Goal: Task Accomplishment & Management: Complete application form

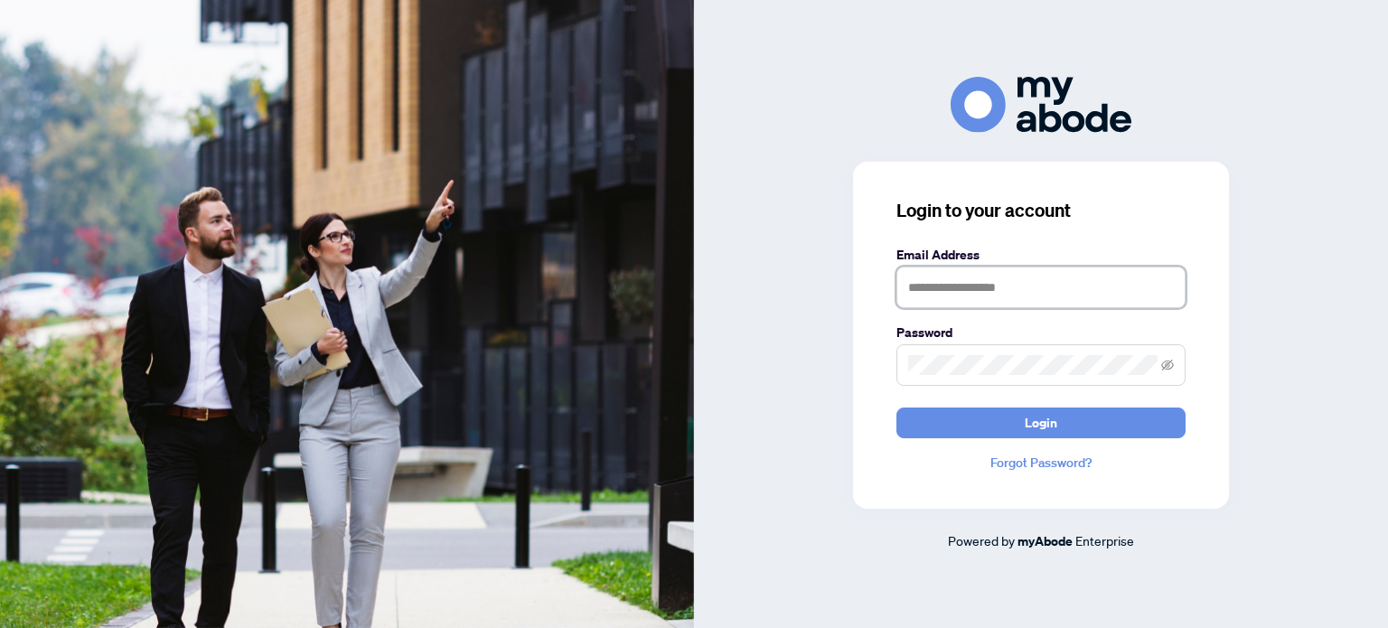
click at [952, 296] on input "text" at bounding box center [1041, 288] width 289 height 42
type input "**********"
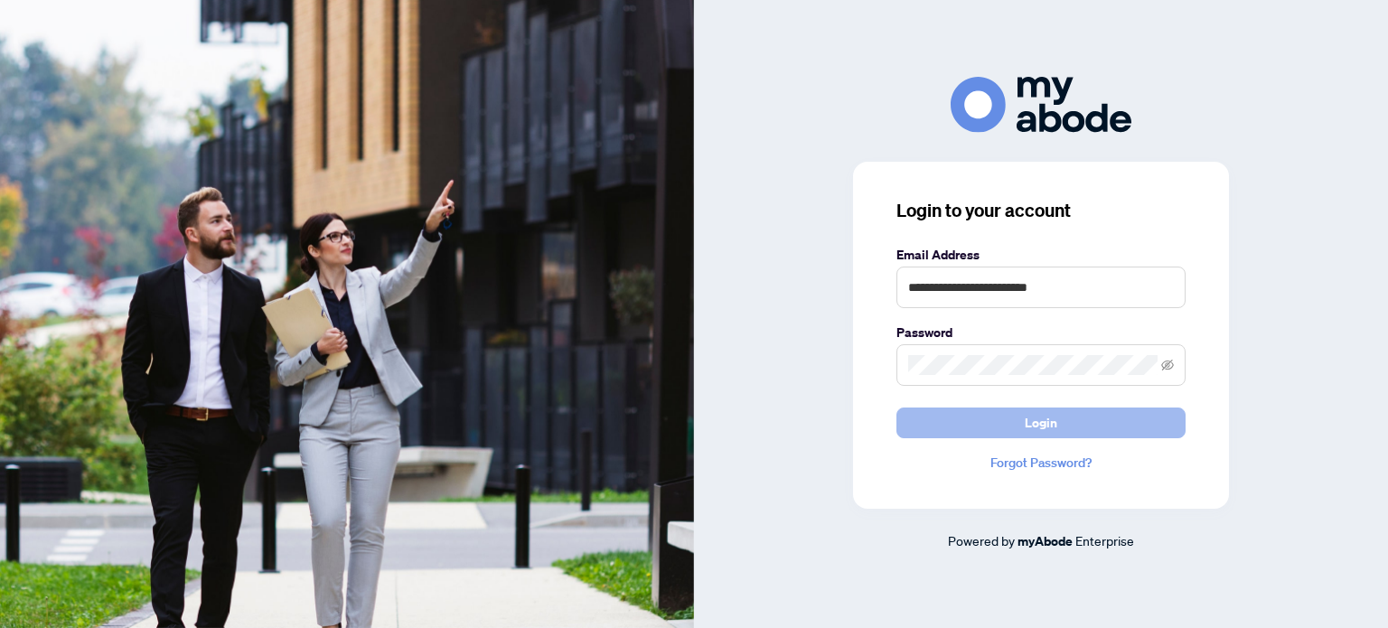
click at [1095, 426] on button "Login" at bounding box center [1041, 423] width 289 height 31
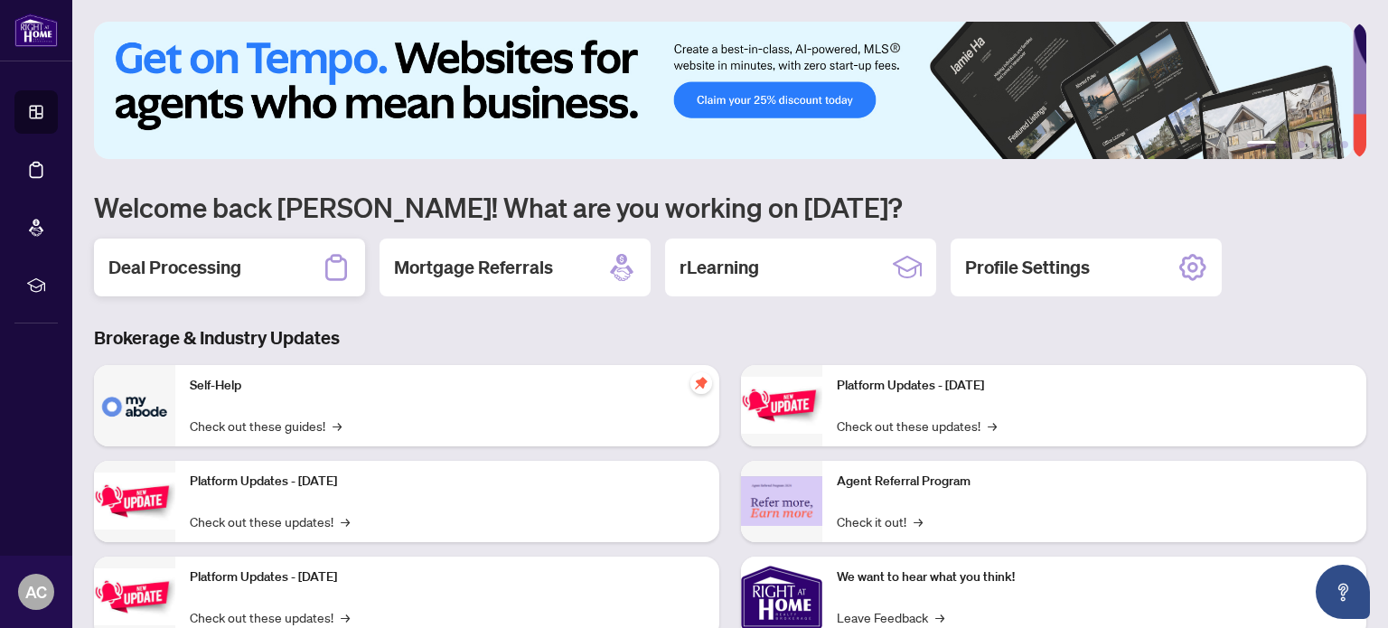
click at [239, 276] on h2 "Deal Processing" at bounding box center [174, 267] width 133 height 25
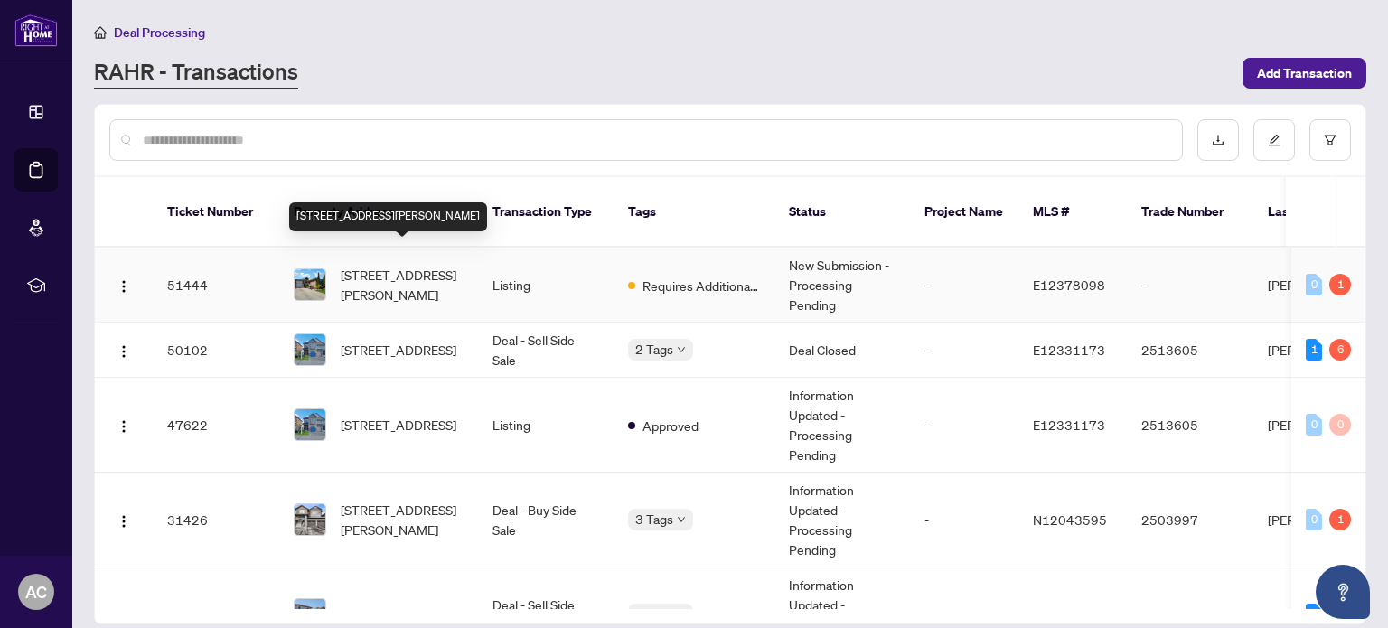
click at [406, 268] on span "[STREET_ADDRESS][PERSON_NAME]" at bounding box center [402, 285] width 123 height 40
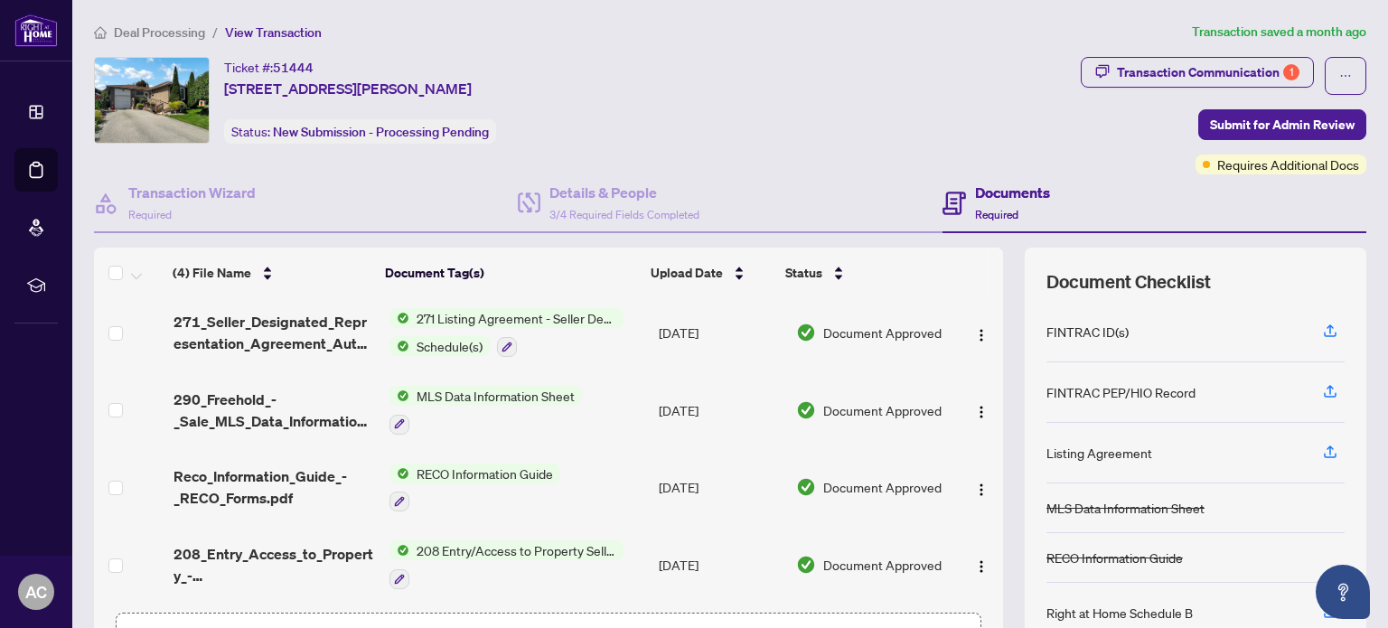
scroll to position [127, 0]
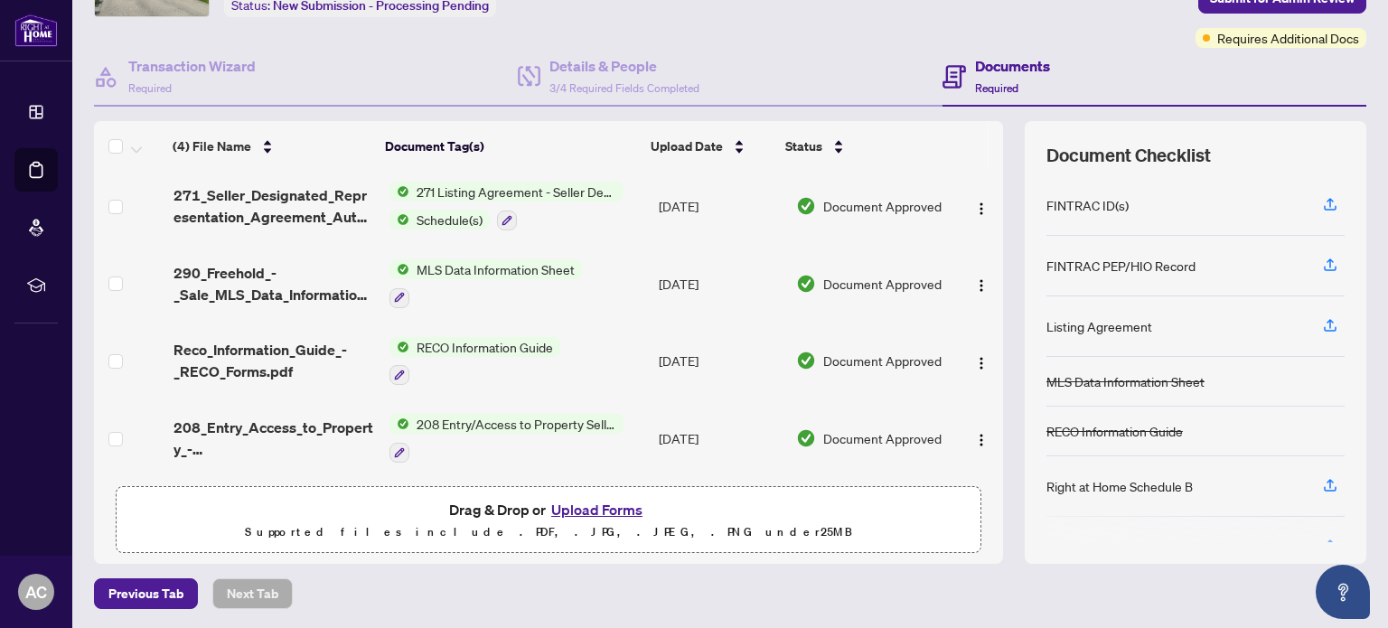
click at [615, 502] on button "Upload Forms" at bounding box center [597, 509] width 102 height 23
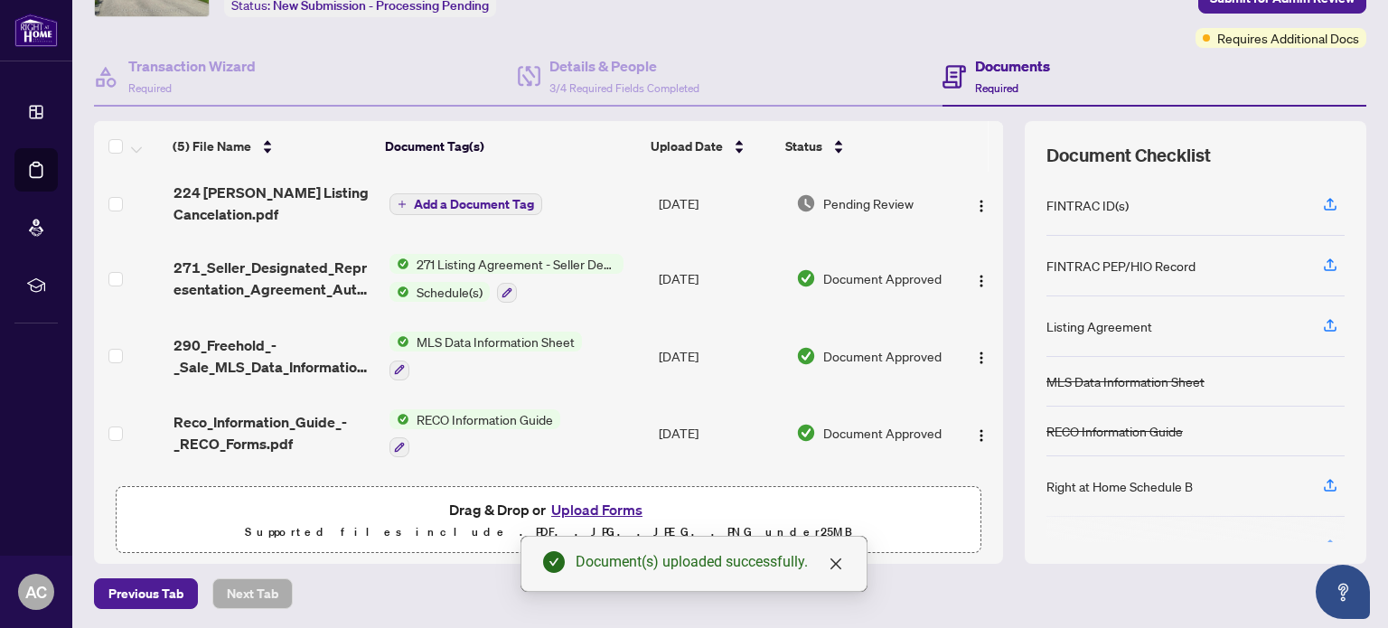
scroll to position [0, 0]
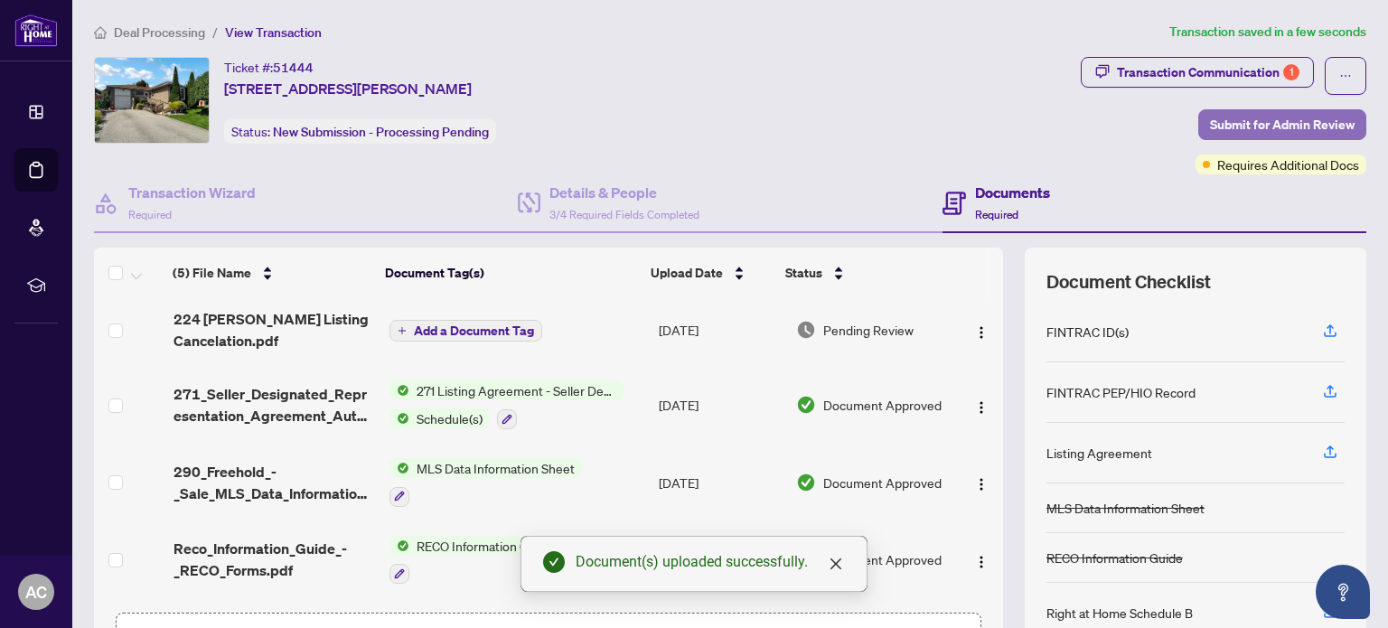
click at [1310, 119] on span "Submit for Admin Review" at bounding box center [1282, 124] width 145 height 29
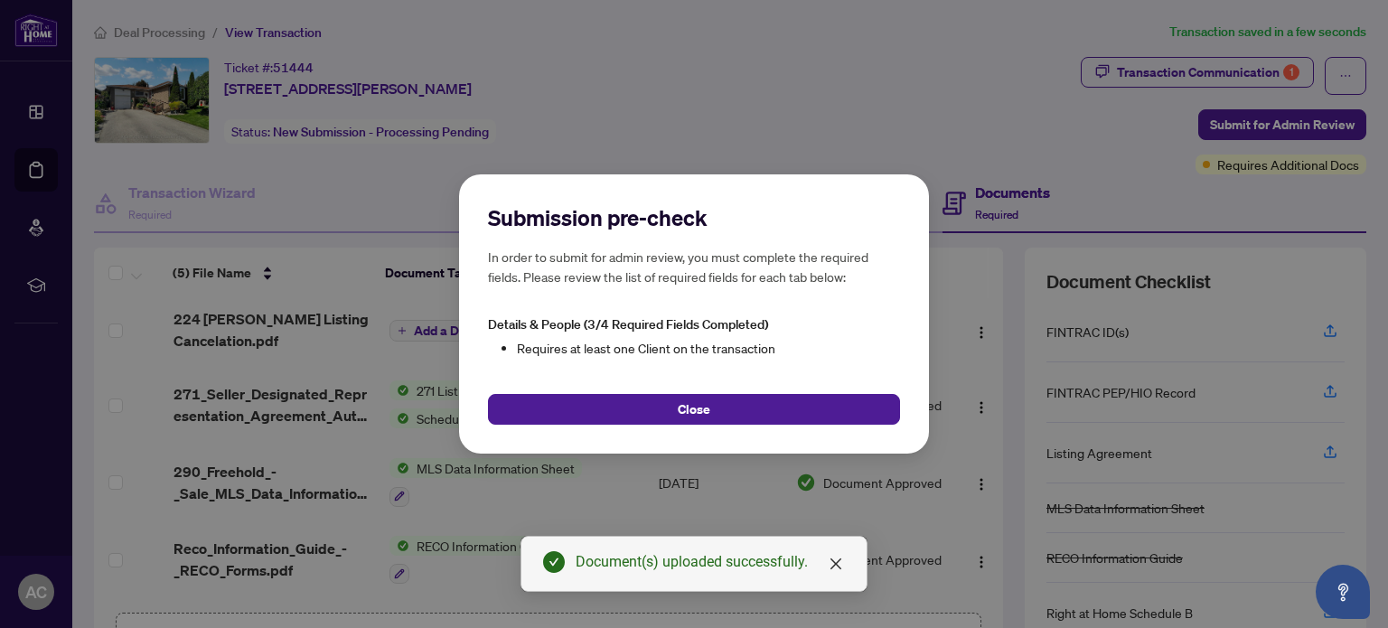
click at [728, 412] on button "Close" at bounding box center [694, 409] width 412 height 31
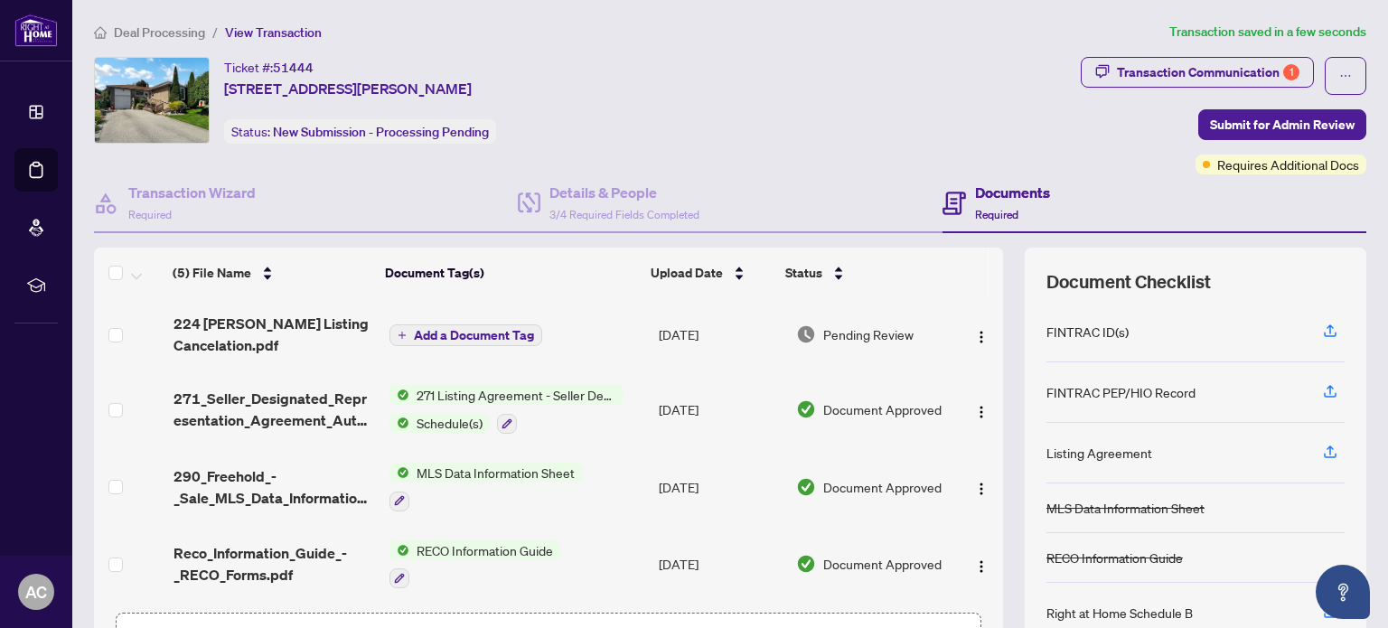
click at [497, 329] on span "Add a Document Tag" at bounding box center [474, 335] width 120 height 13
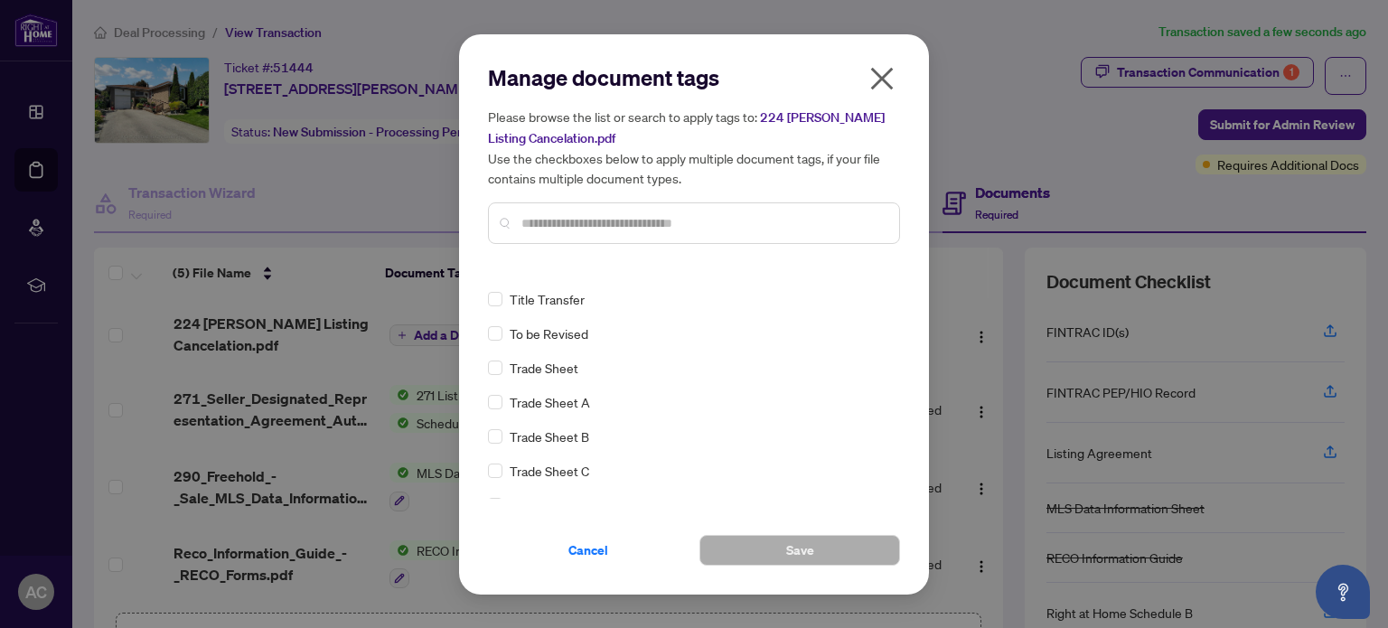
scroll to position [4248, 0]
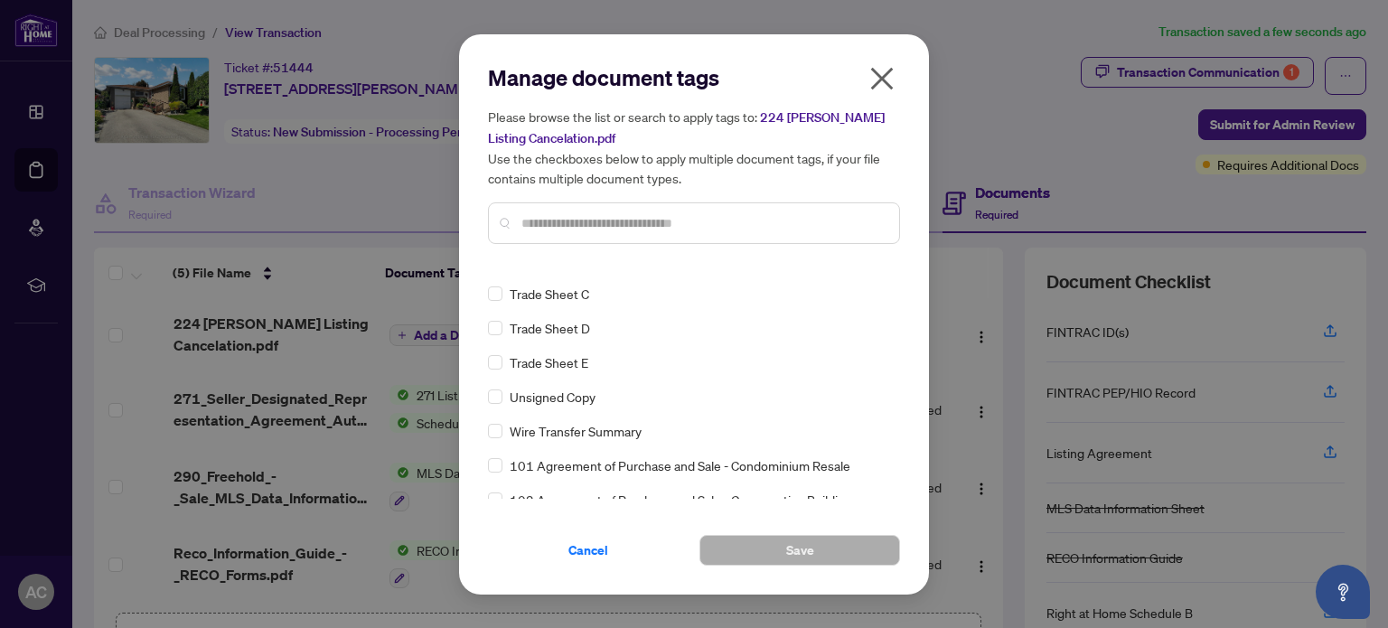
click at [533, 227] on input "text" at bounding box center [702, 223] width 363 height 20
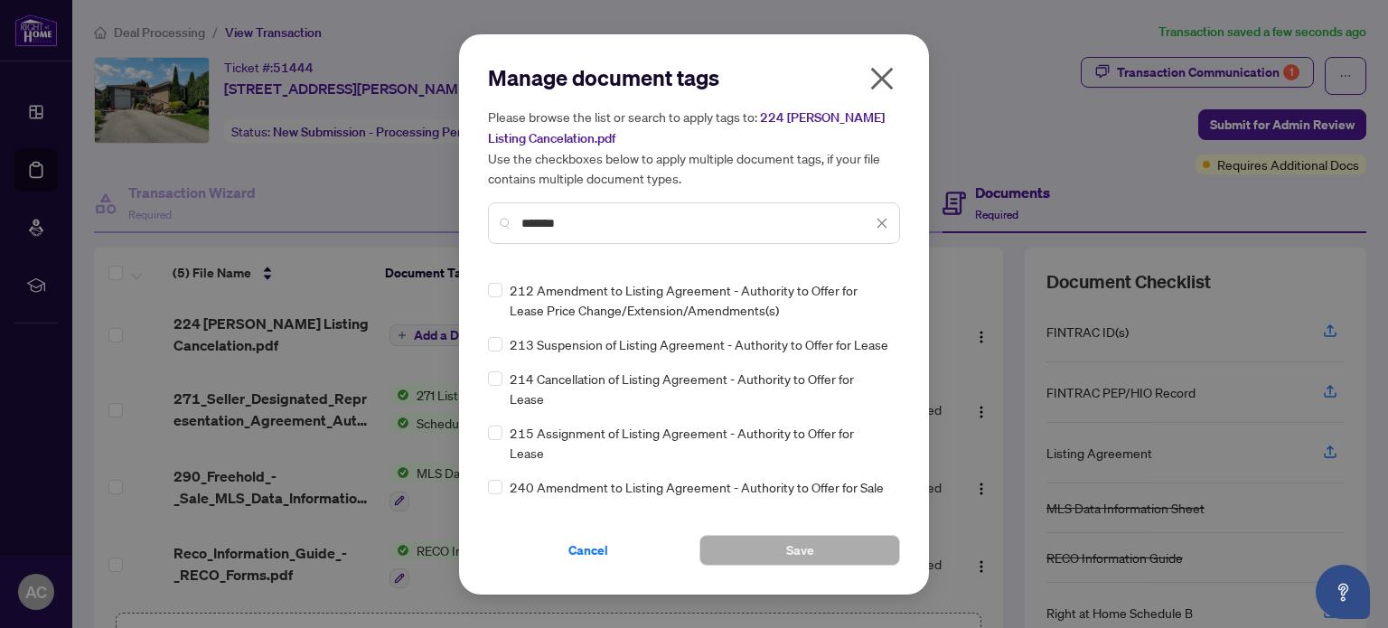
scroll to position [271, 0]
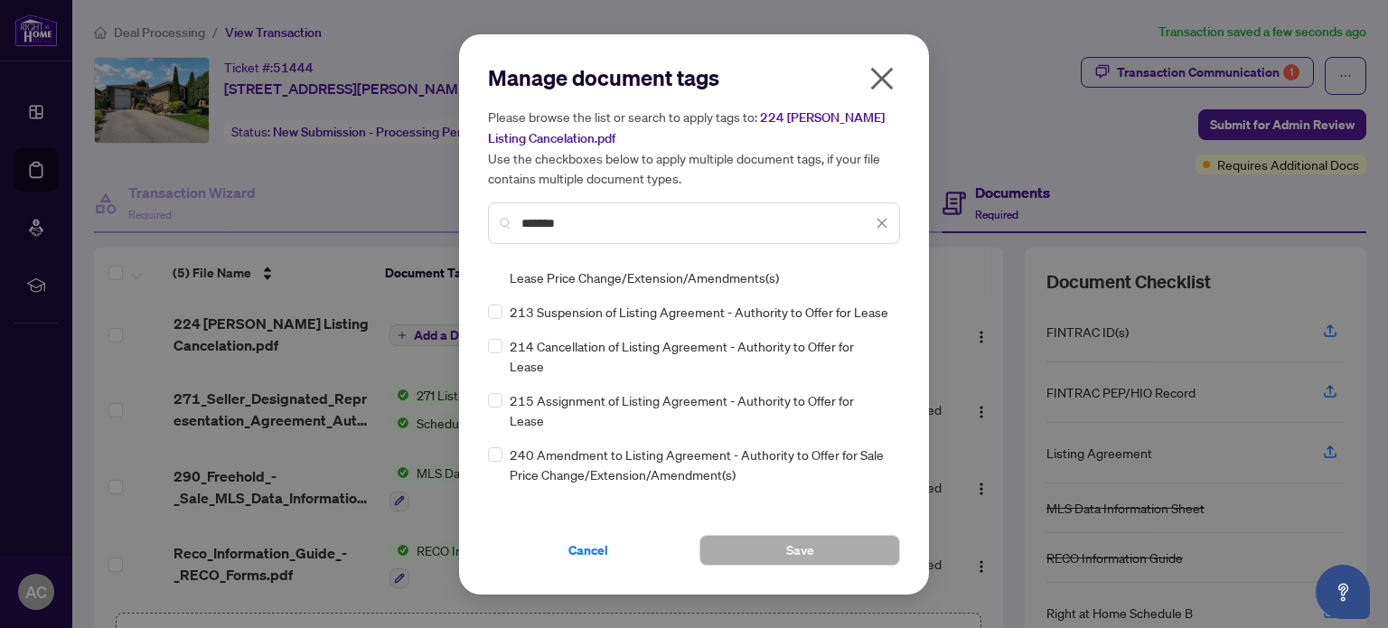
type input "*******"
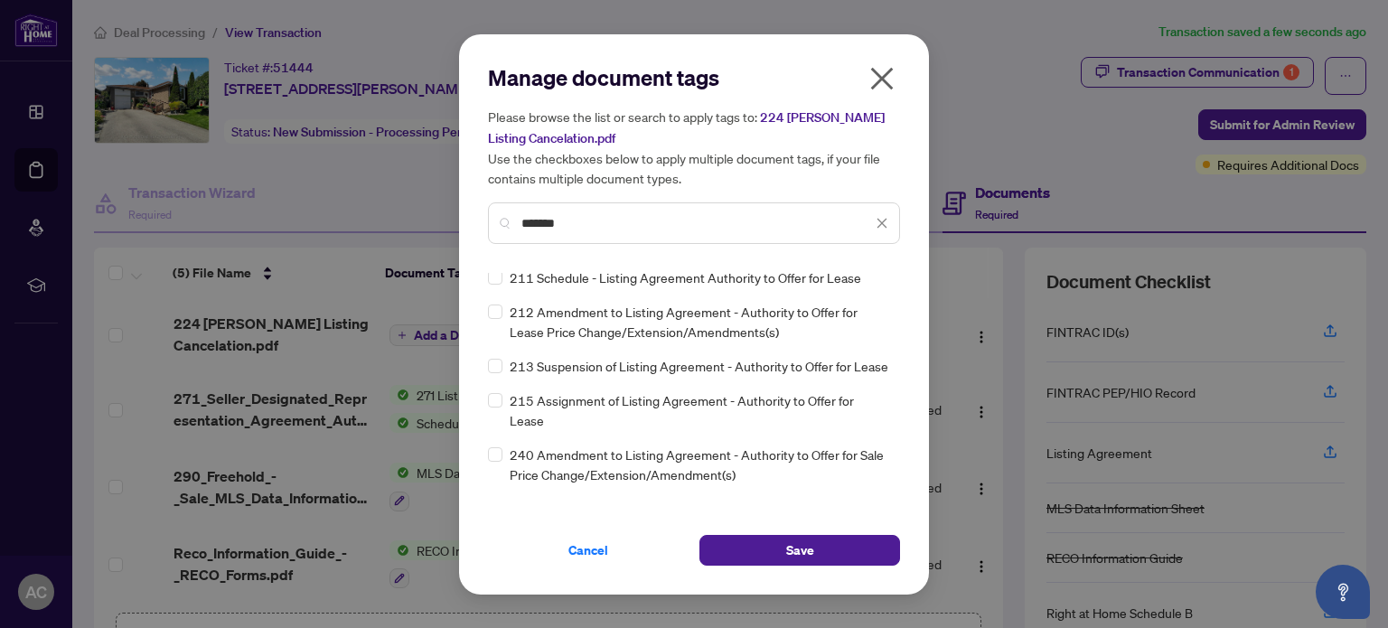
scroll to position [0, 0]
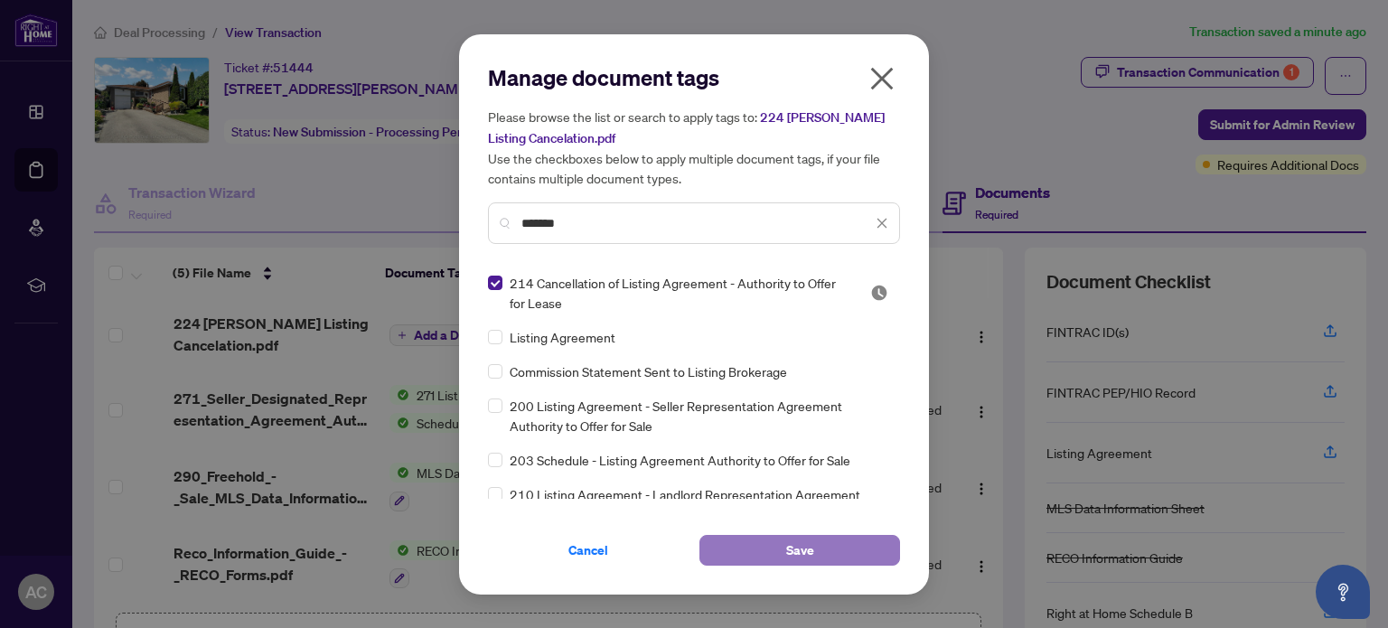
click at [828, 556] on button "Save" at bounding box center [799, 550] width 201 height 31
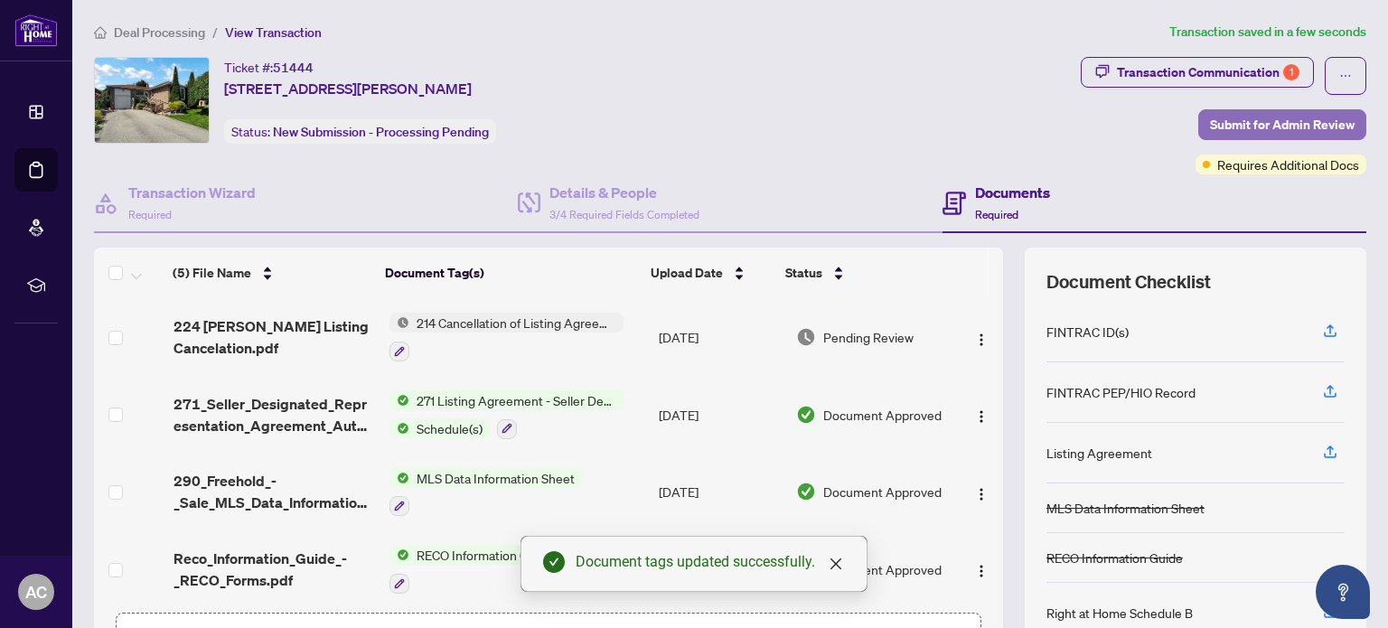
click at [1255, 119] on span "Submit for Admin Review" at bounding box center [1282, 124] width 145 height 29
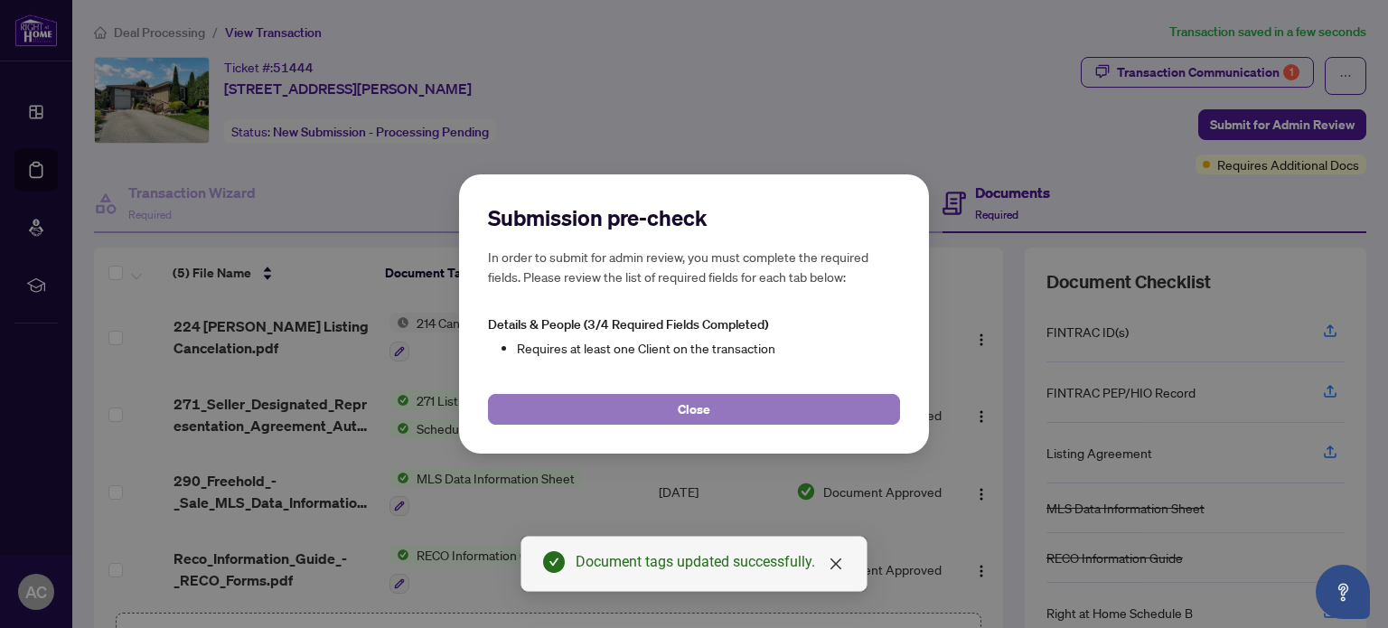
click at [705, 412] on span "Close" at bounding box center [694, 409] width 33 height 29
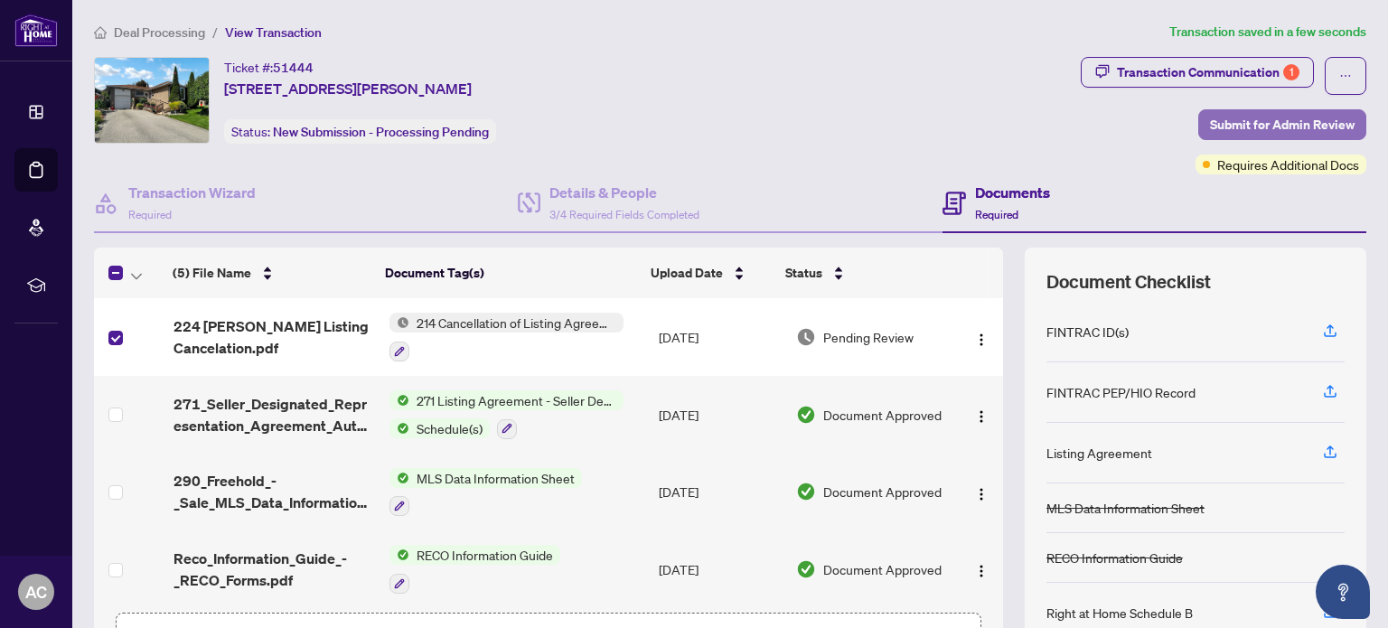
click at [1276, 120] on span "Submit for Admin Review" at bounding box center [1282, 124] width 145 height 29
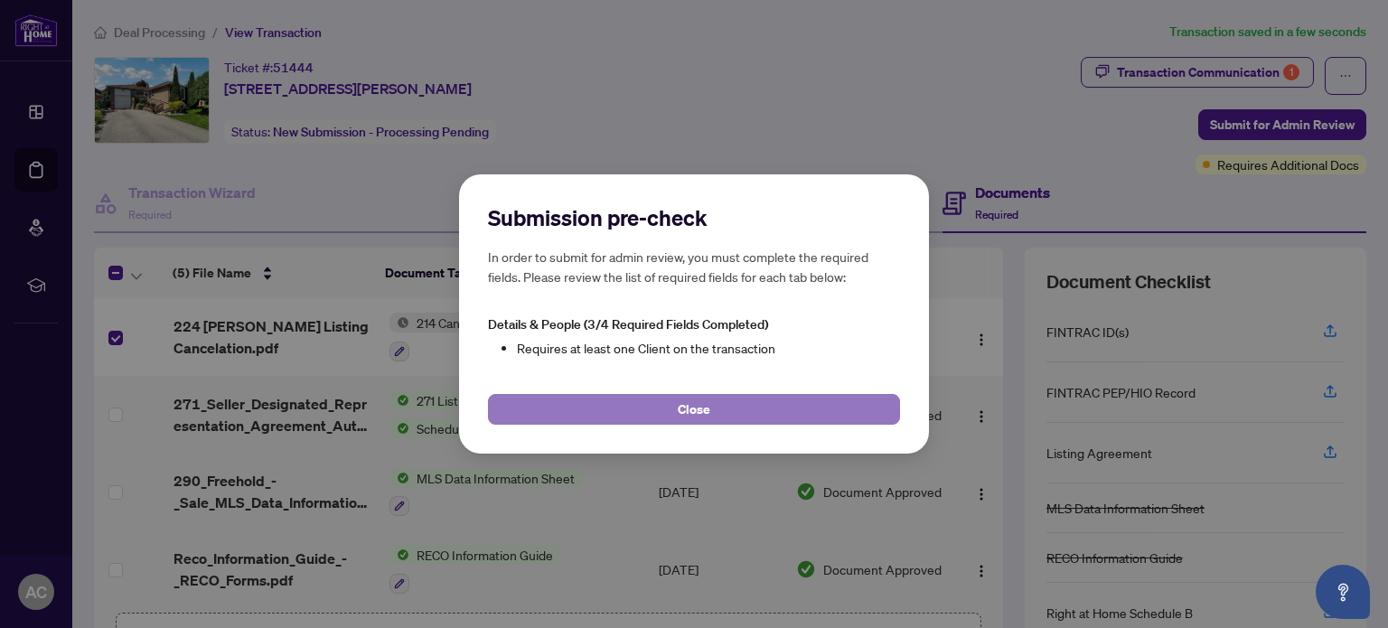
click at [712, 409] on button "Close" at bounding box center [694, 409] width 412 height 31
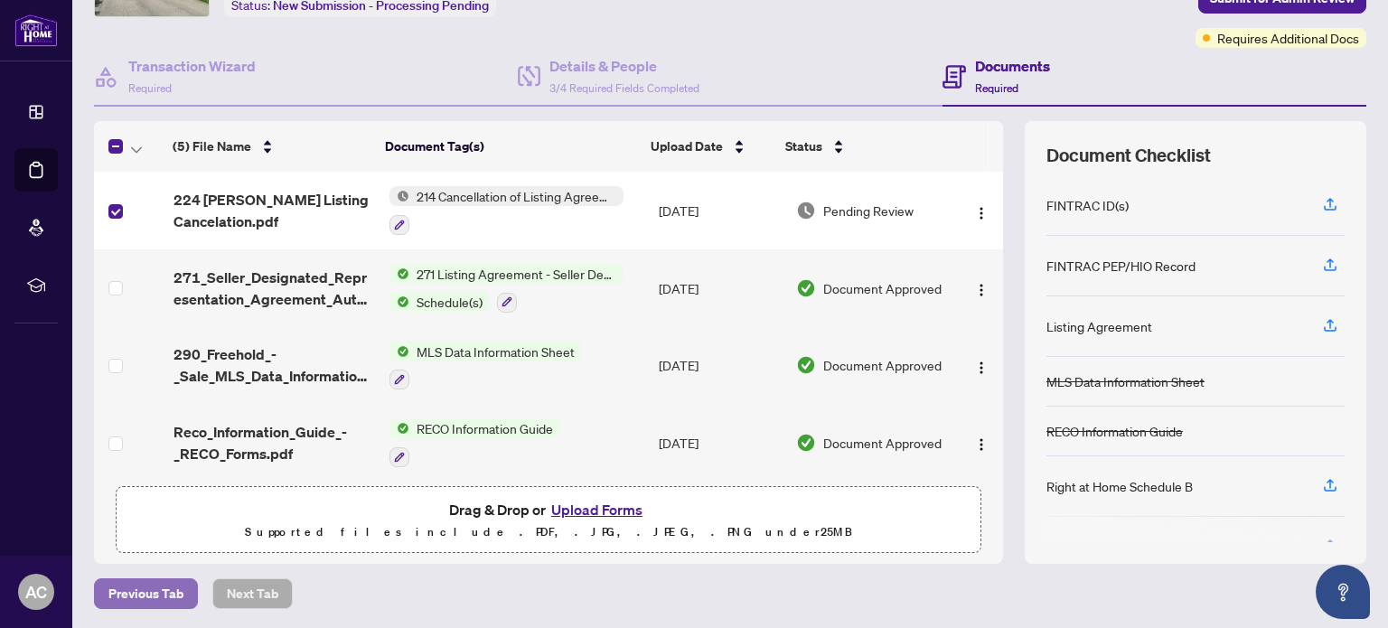
click at [145, 586] on span "Previous Tab" at bounding box center [145, 593] width 75 height 29
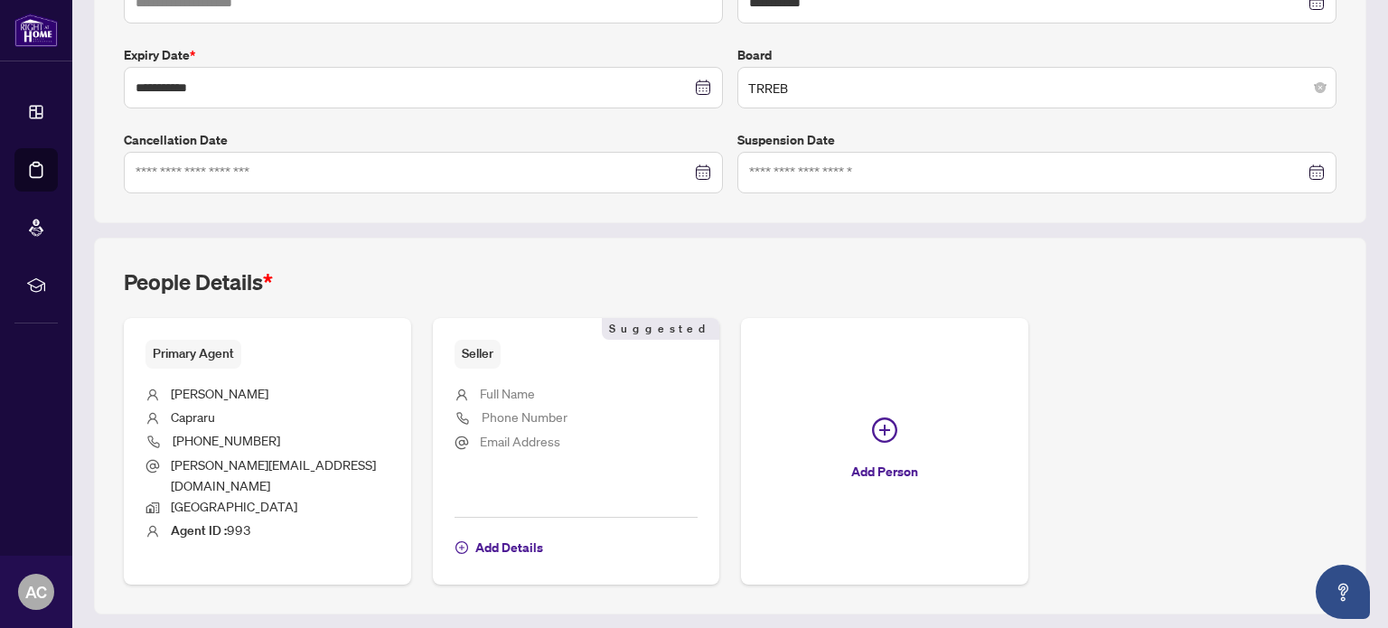
scroll to position [483, 0]
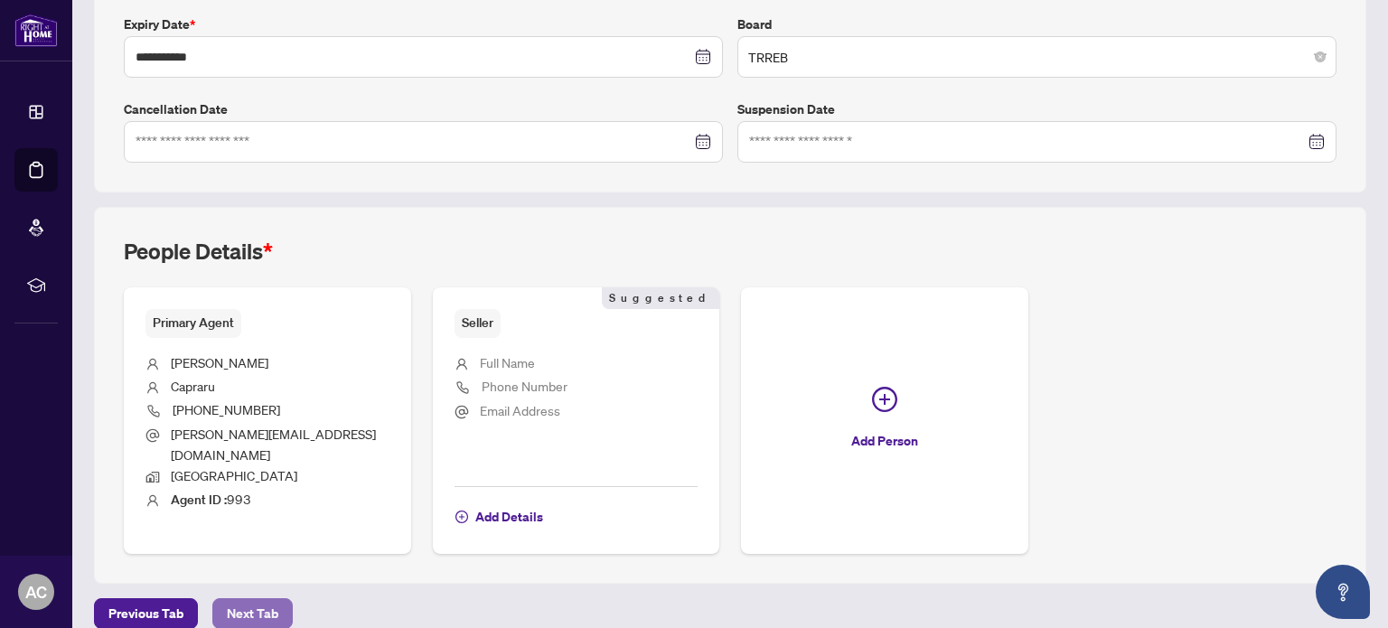
click at [275, 599] on span "Next Tab" at bounding box center [253, 613] width 52 height 29
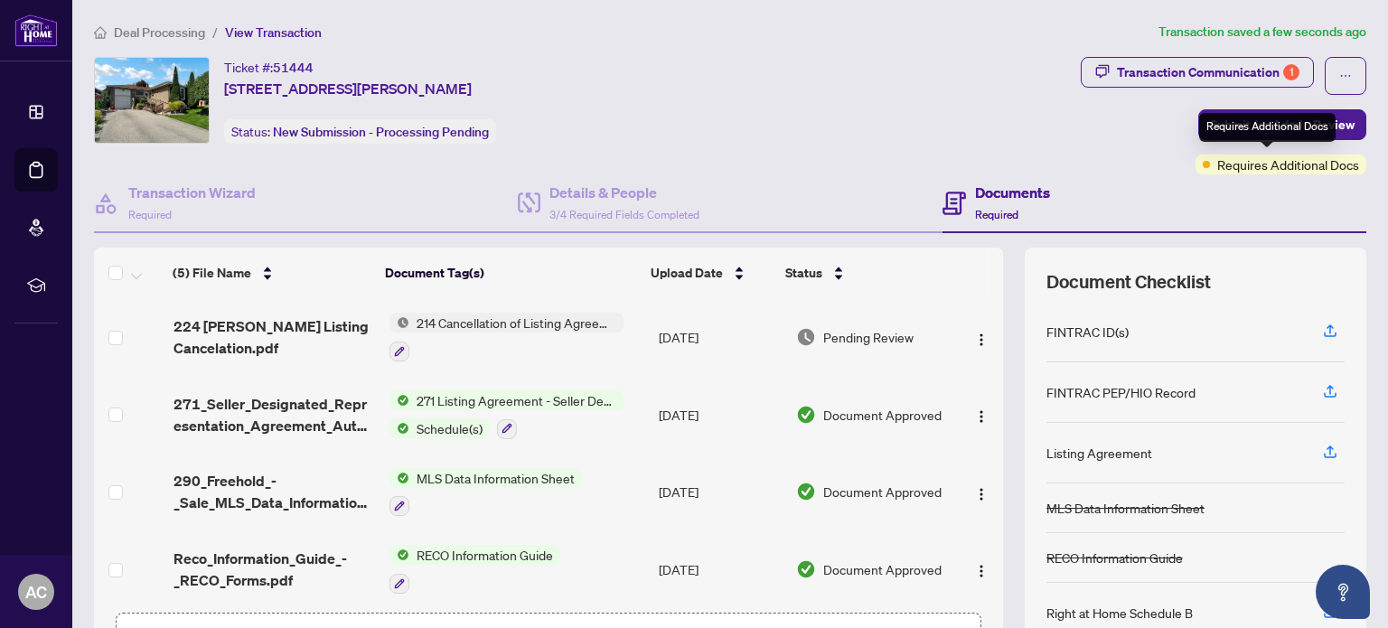
click at [1298, 127] on div "Requires Additional Docs" at bounding box center [1267, 127] width 136 height 29
click at [1262, 119] on span "Submit for Admin Review" at bounding box center [1282, 124] width 145 height 29
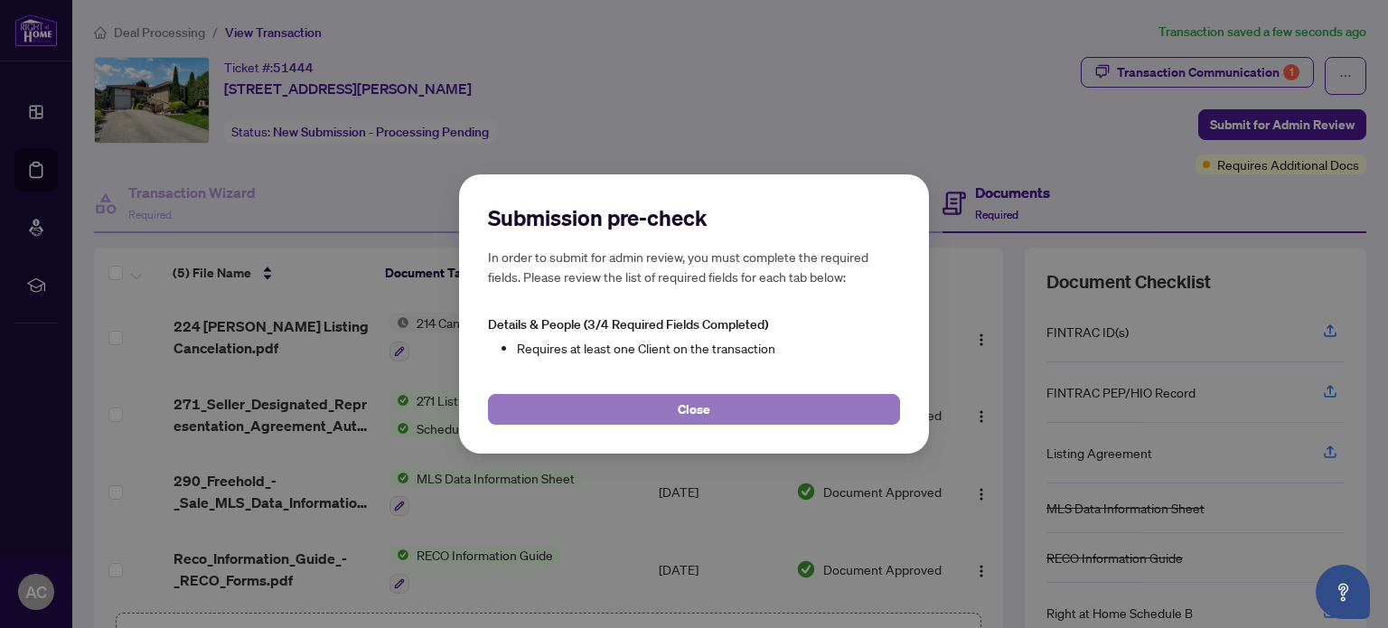
click at [701, 419] on span "Close" at bounding box center [694, 409] width 33 height 29
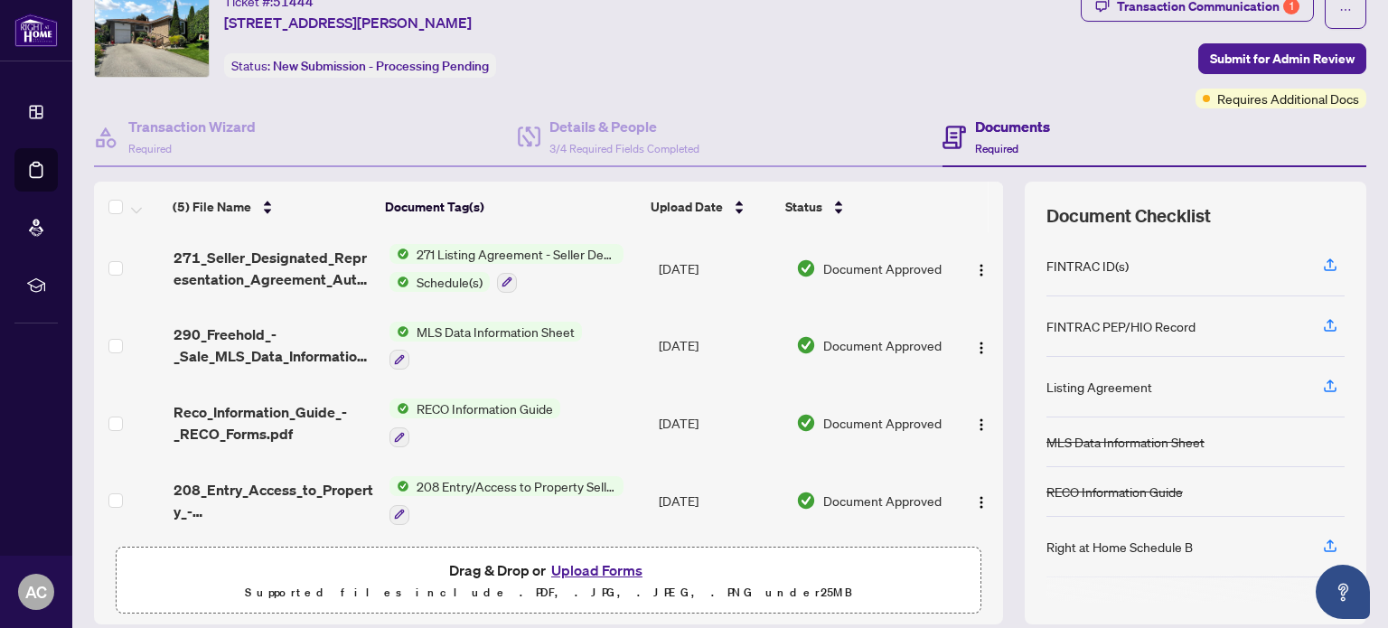
scroll to position [127, 0]
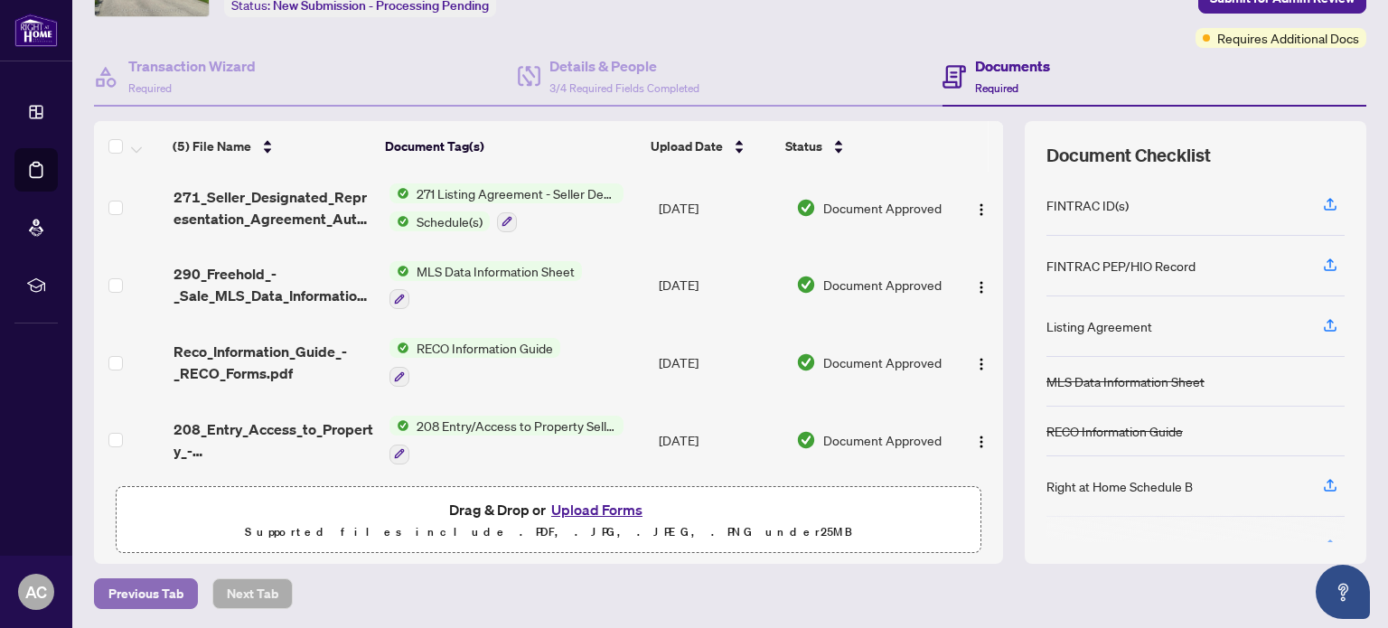
click at [169, 588] on span "Previous Tab" at bounding box center [145, 593] width 75 height 29
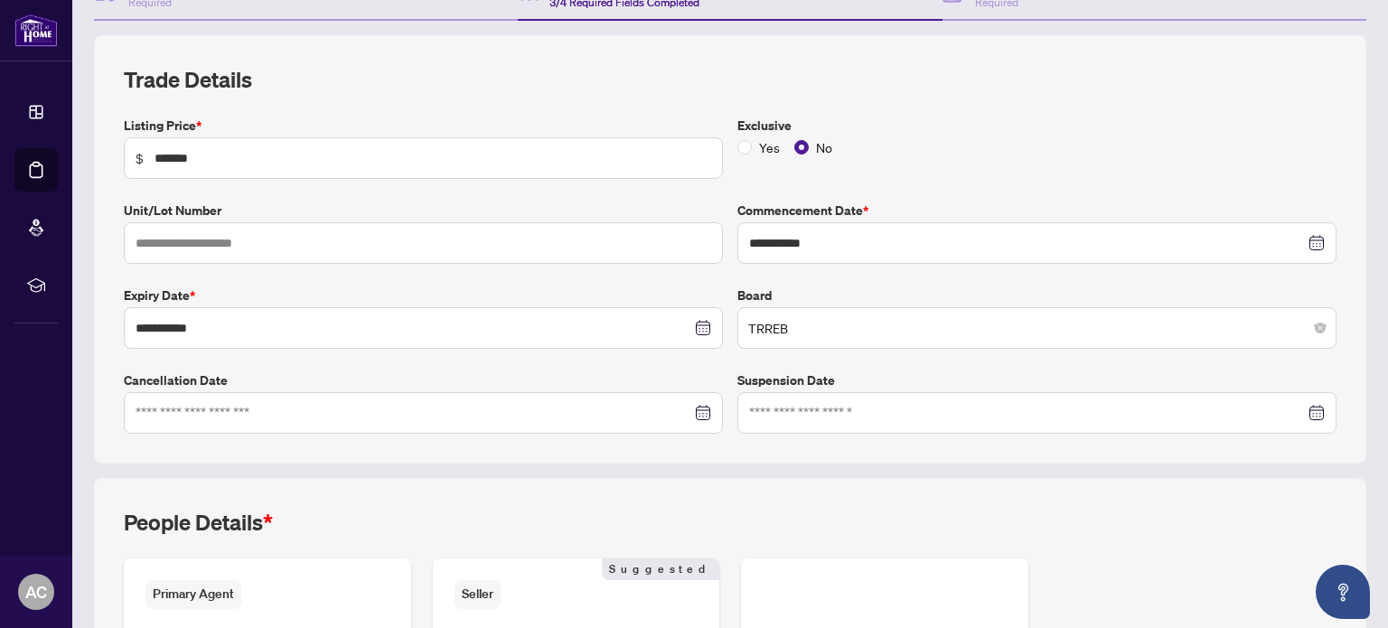
scroll to position [303, 0]
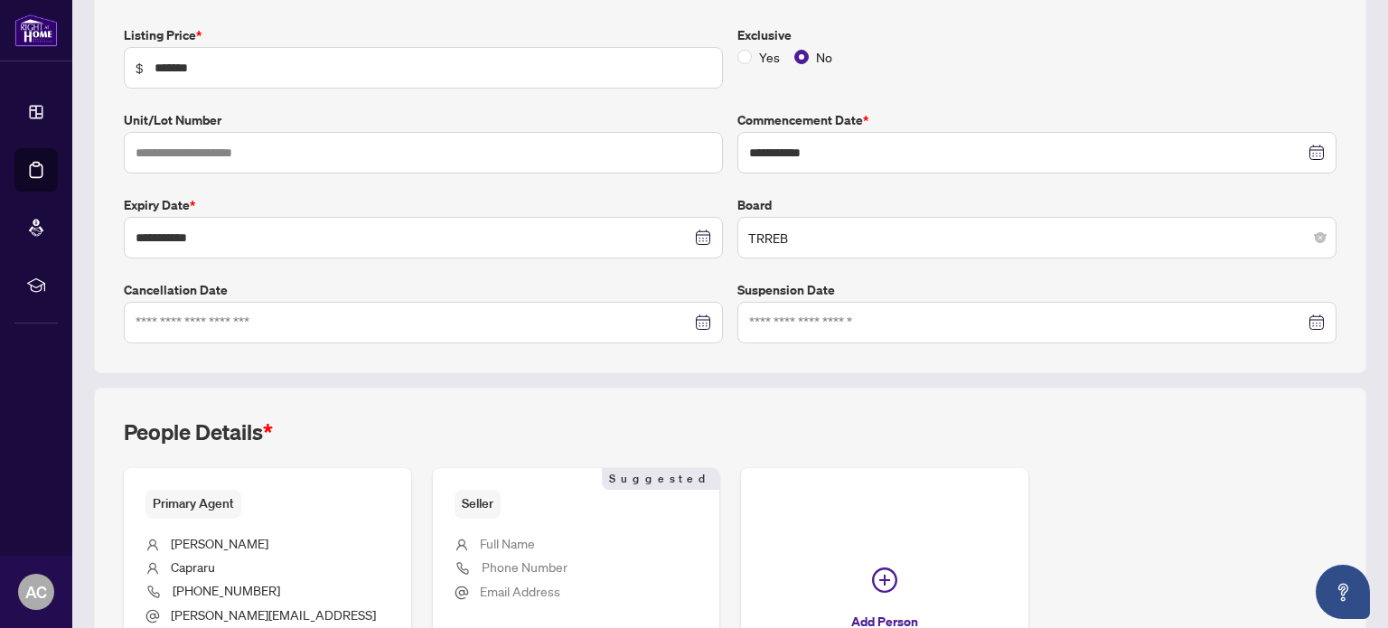
click at [698, 313] on div at bounding box center [424, 323] width 576 height 20
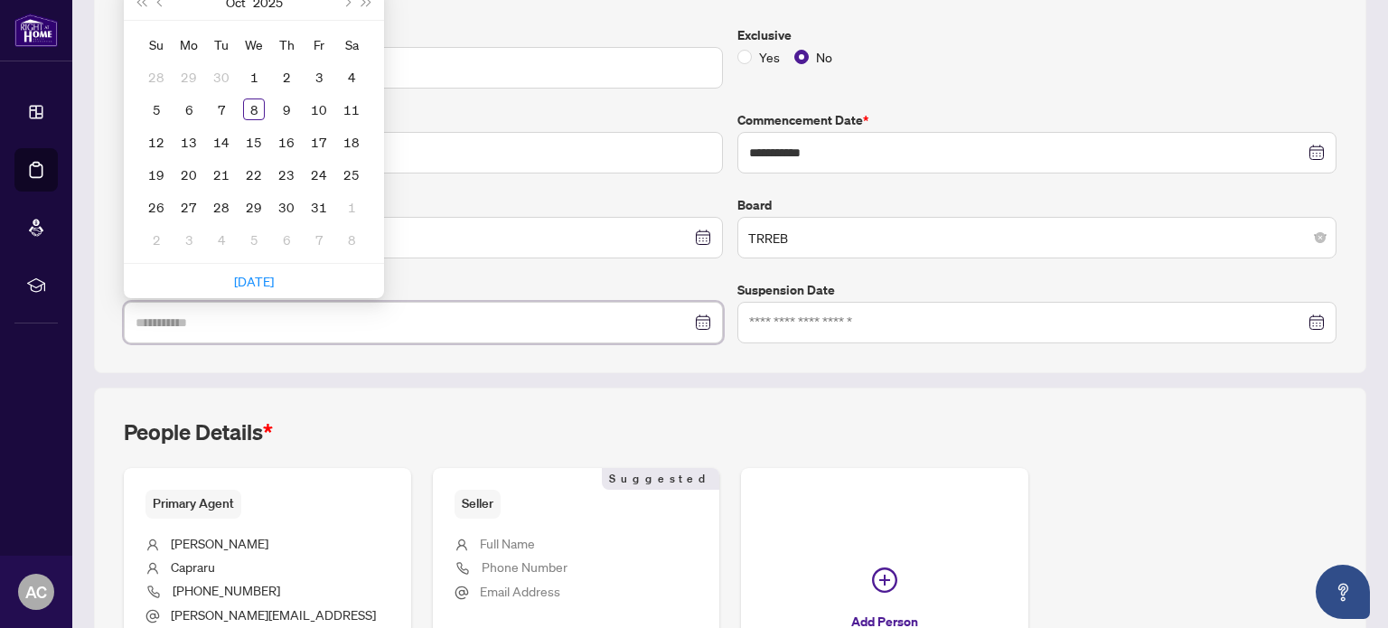
type input "**********"
click at [263, 274] on link "[DATE]" at bounding box center [254, 281] width 40 height 16
type input "**********"
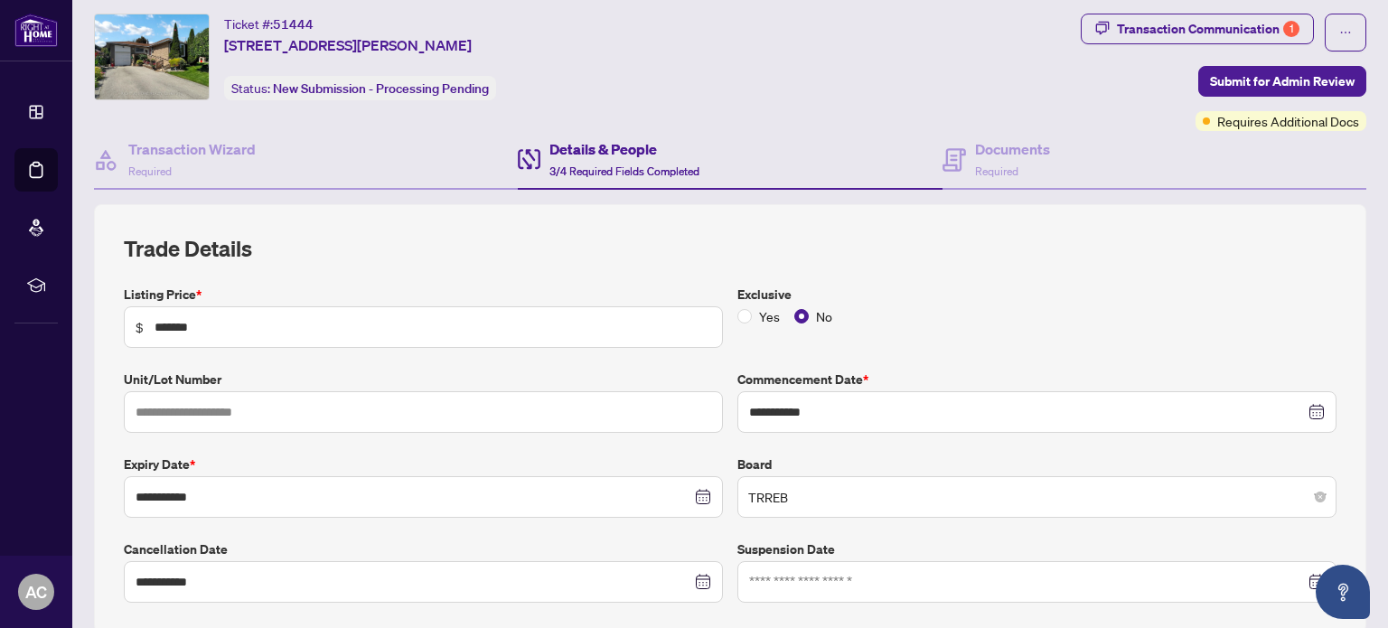
scroll to position [32, 0]
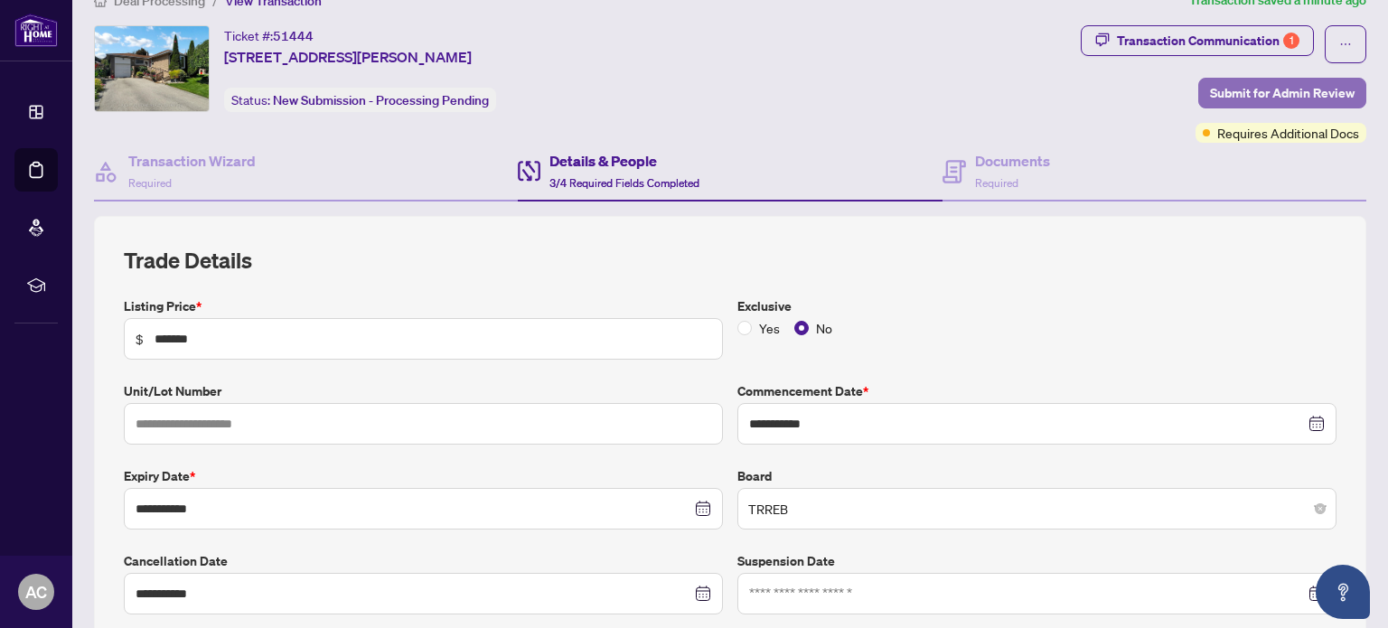
click at [1295, 89] on span "Submit for Admin Review" at bounding box center [1282, 93] width 145 height 29
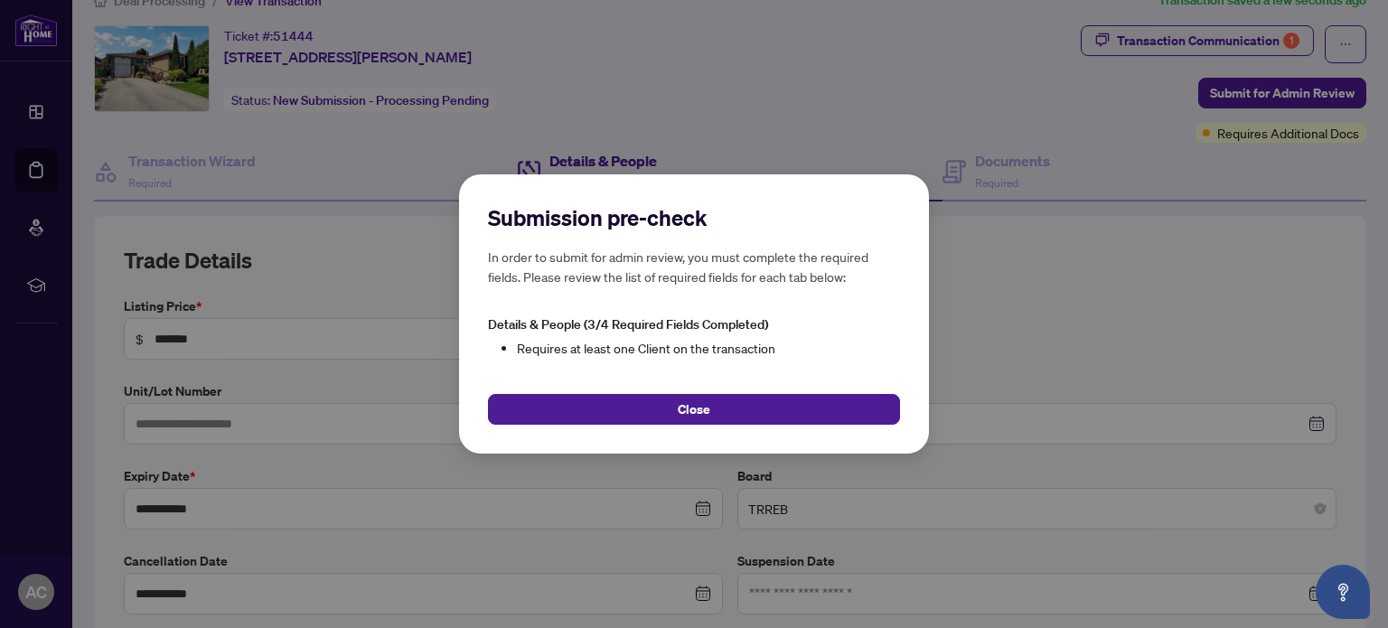
click at [694, 427] on div "Submission pre-check In order to submit for admin review, you must complete the…" at bounding box center [694, 314] width 470 height 280
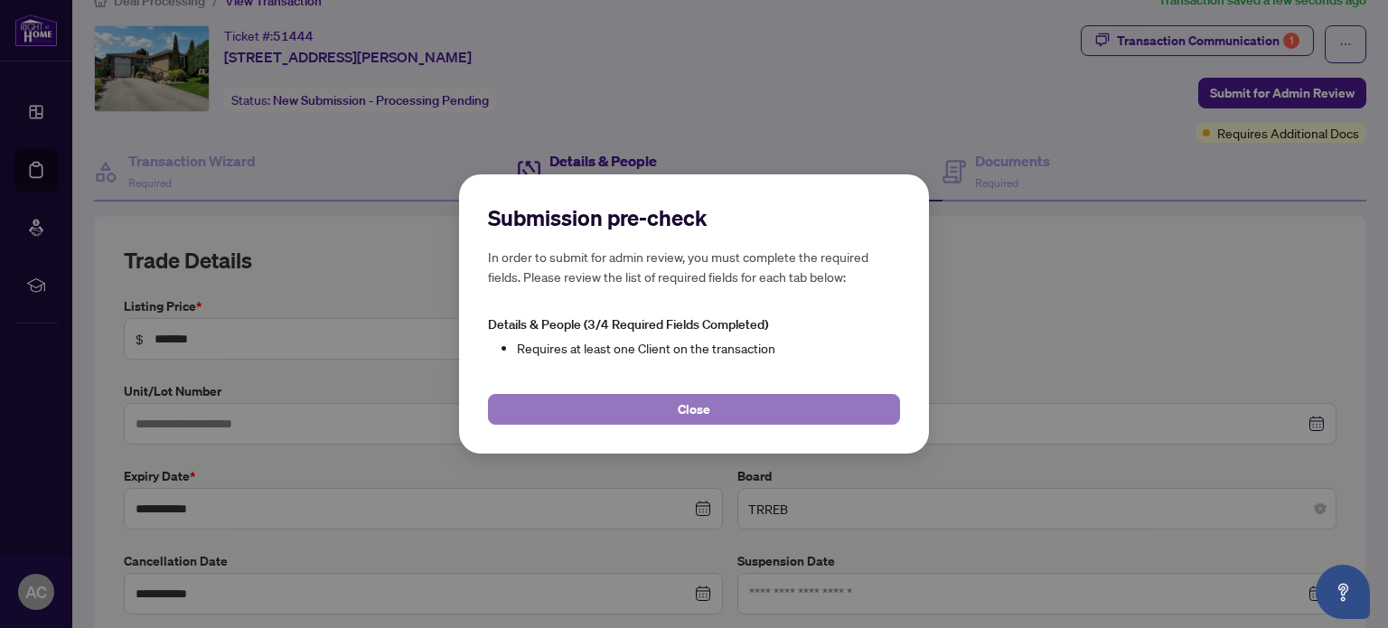
click at [705, 413] on span "Close" at bounding box center [694, 409] width 33 height 29
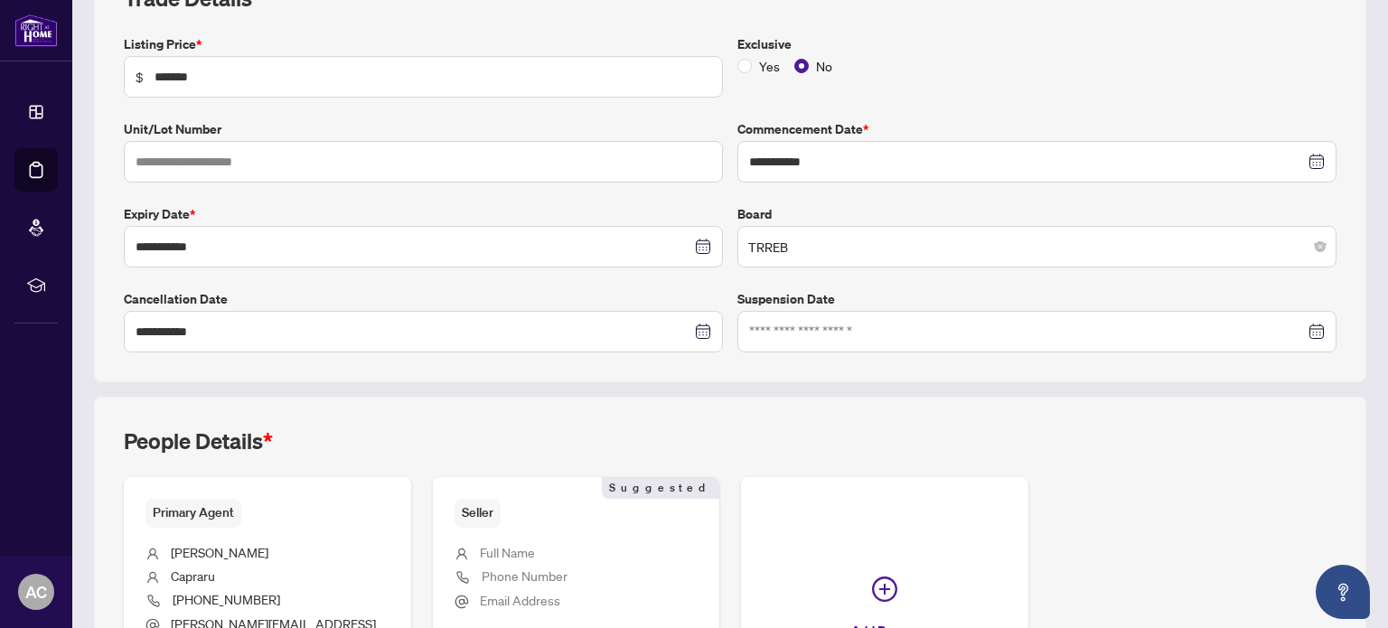
scroll to position [483, 0]
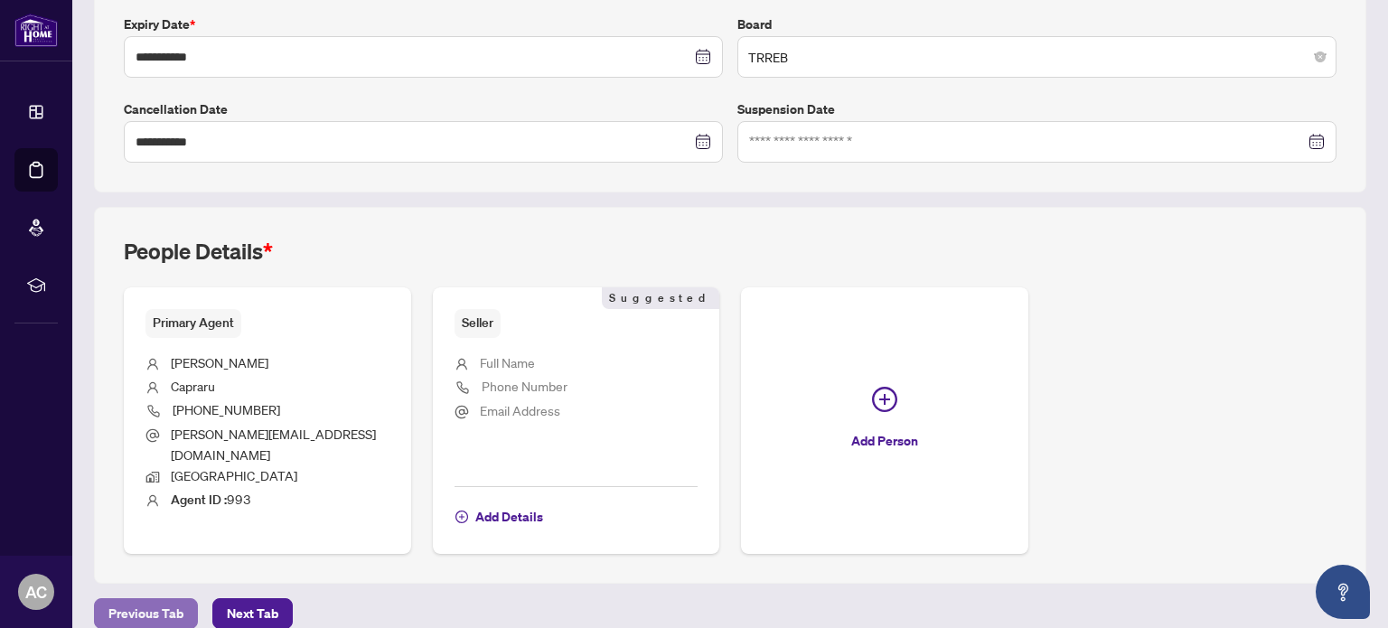
click at [163, 599] on span "Previous Tab" at bounding box center [145, 613] width 75 height 29
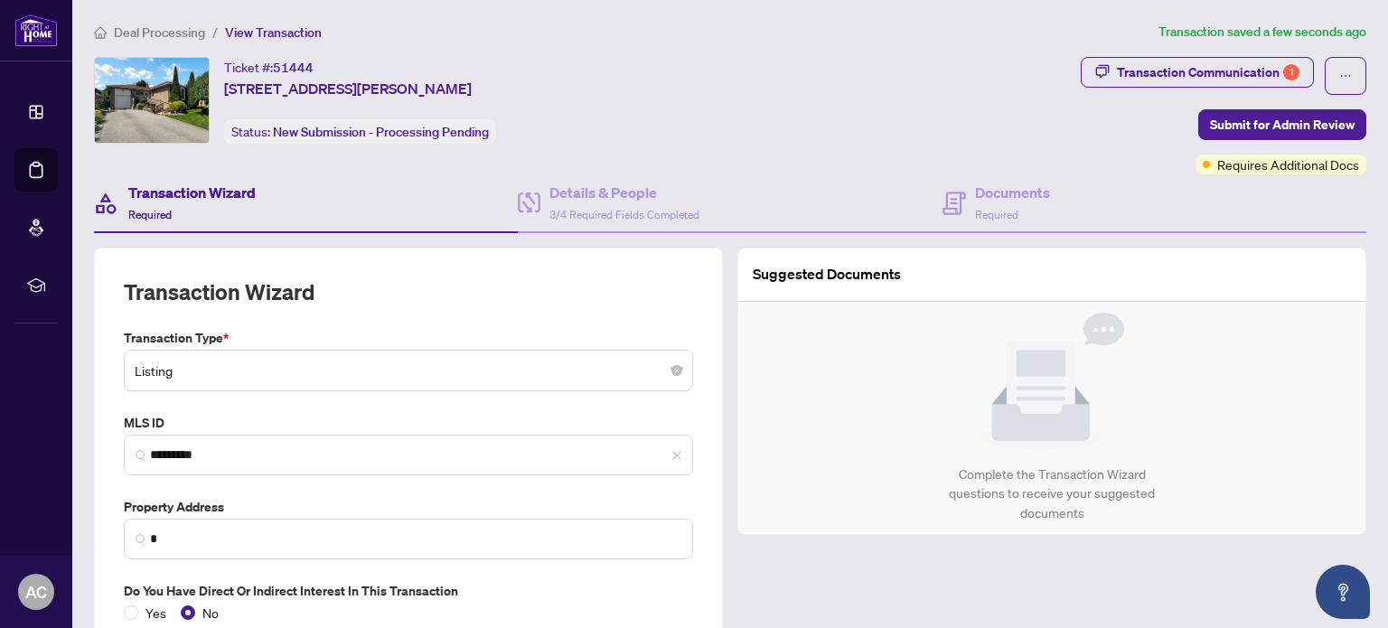
type input "**********"
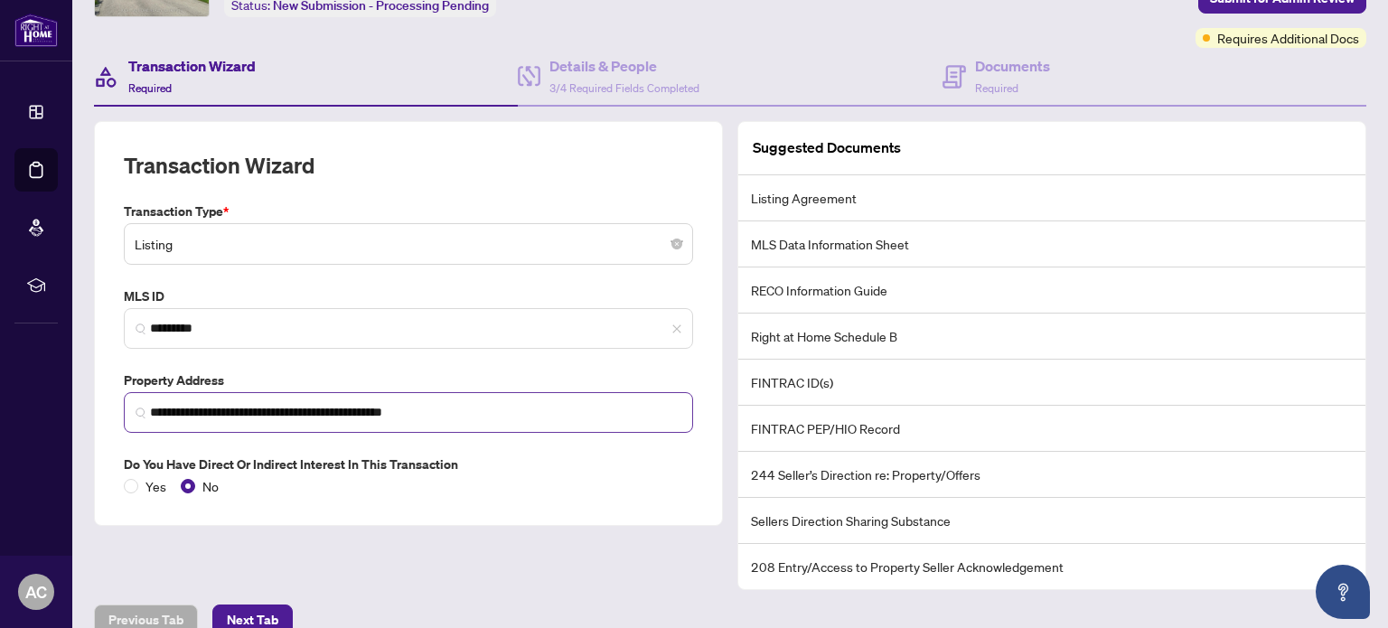
scroll to position [149, 0]
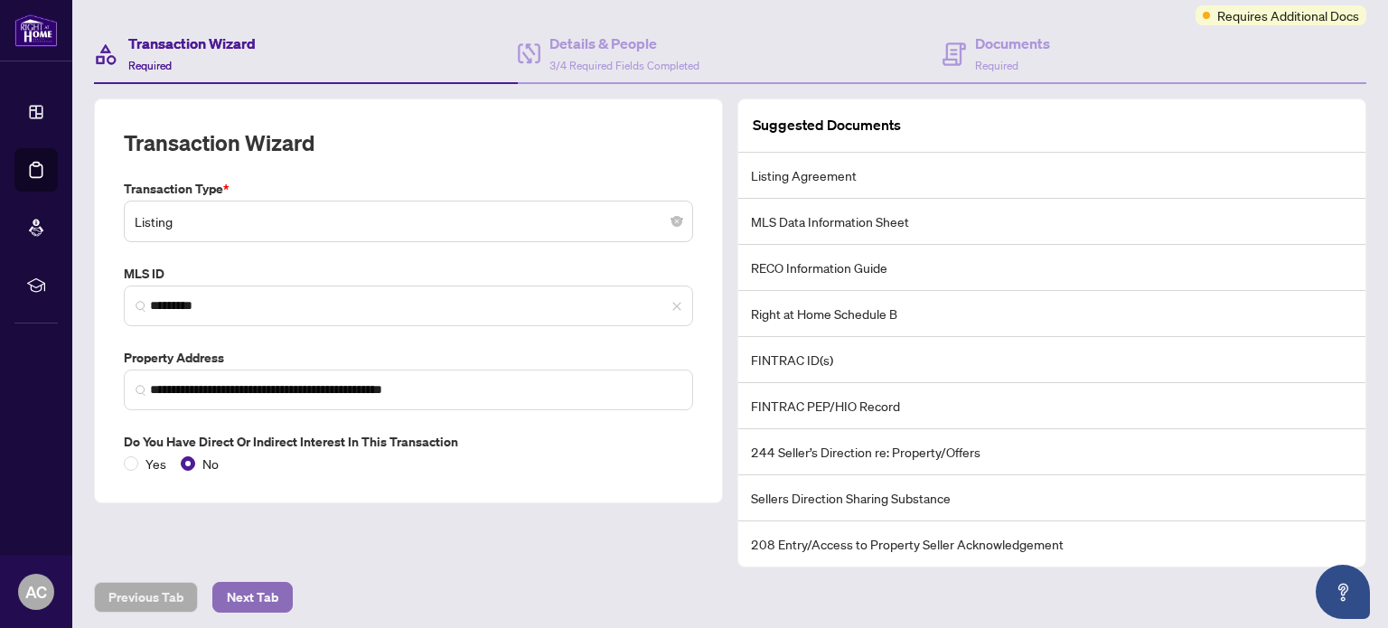
click at [268, 588] on span "Next Tab" at bounding box center [253, 597] width 52 height 29
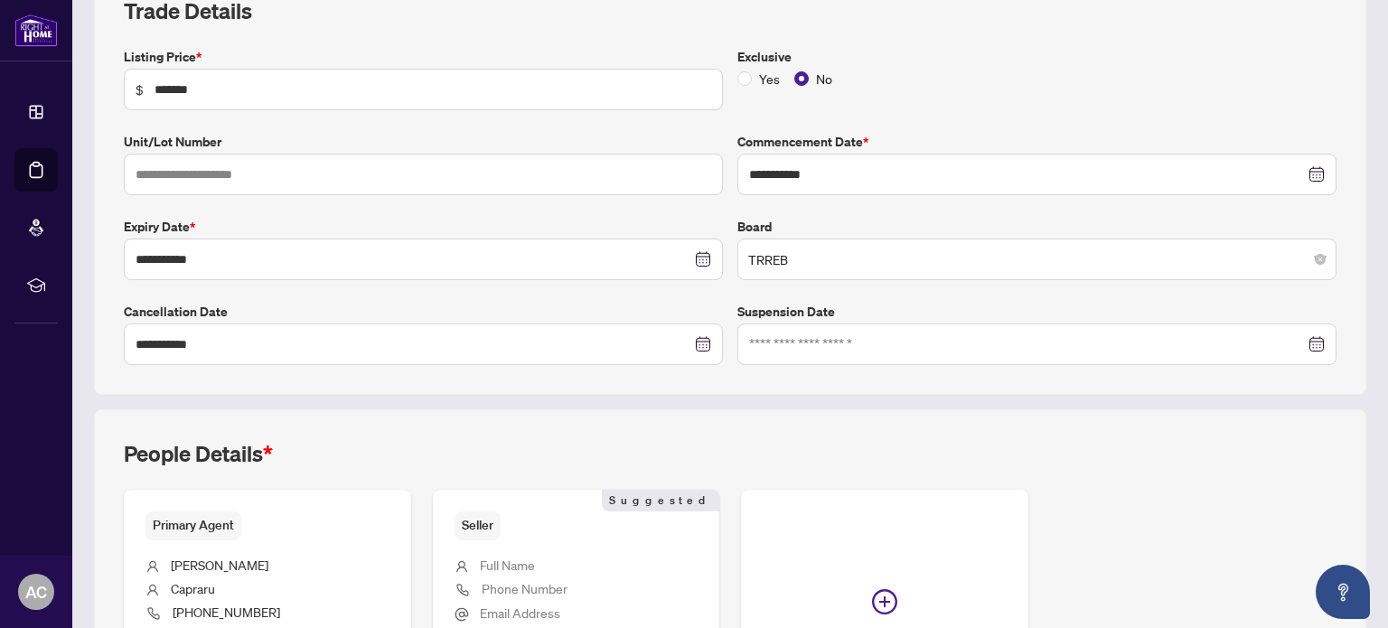
scroll to position [483, 0]
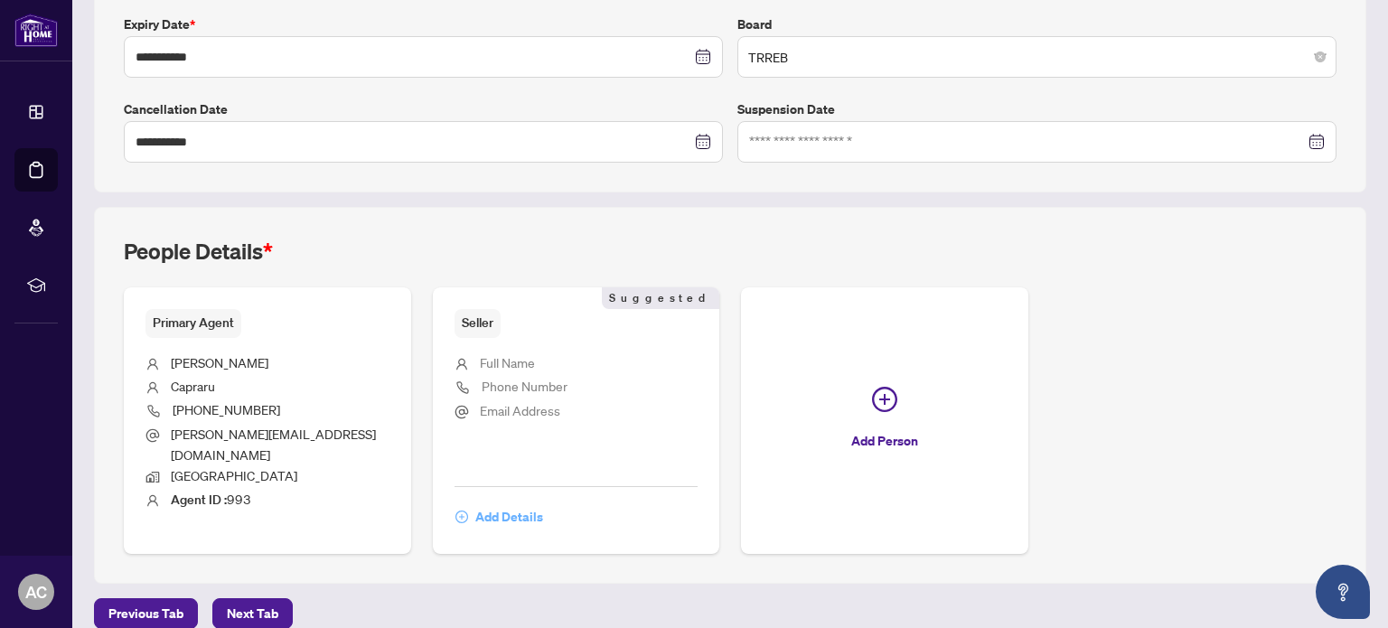
click at [492, 502] on span "Add Details" at bounding box center [509, 516] width 68 height 29
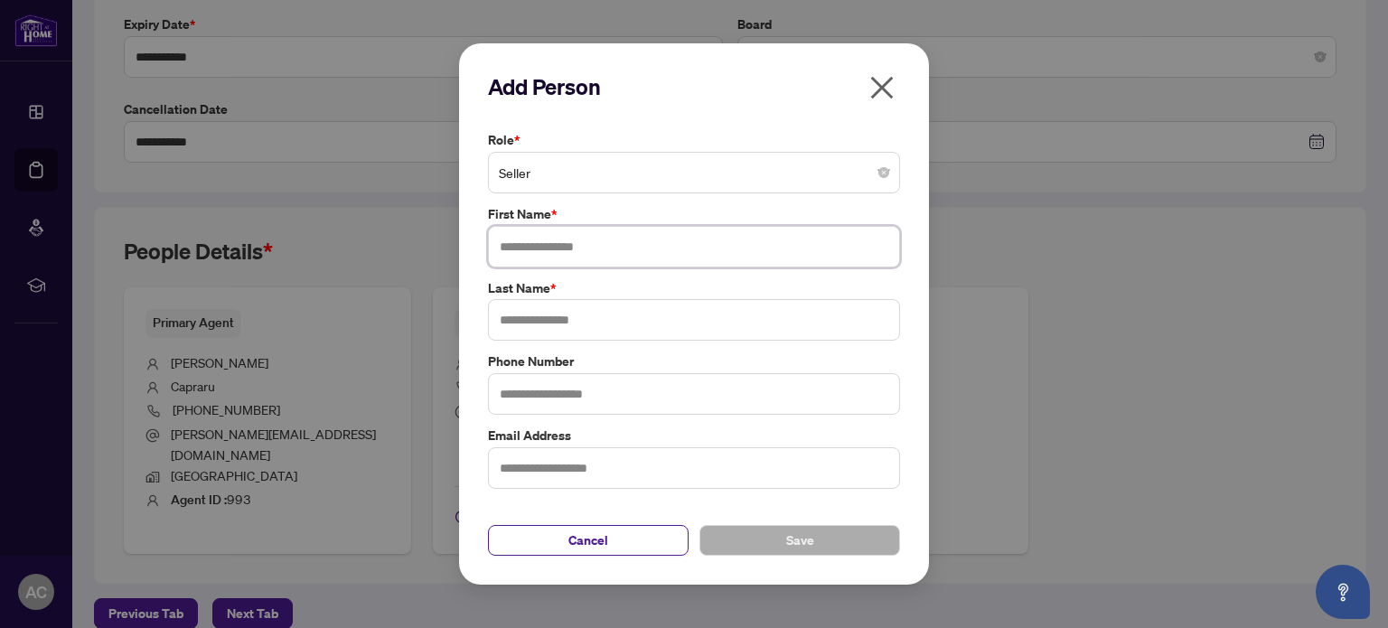
click at [521, 254] on input "text" at bounding box center [694, 247] width 412 height 42
type input "*"
click at [538, 321] on input "text" at bounding box center [694, 320] width 412 height 42
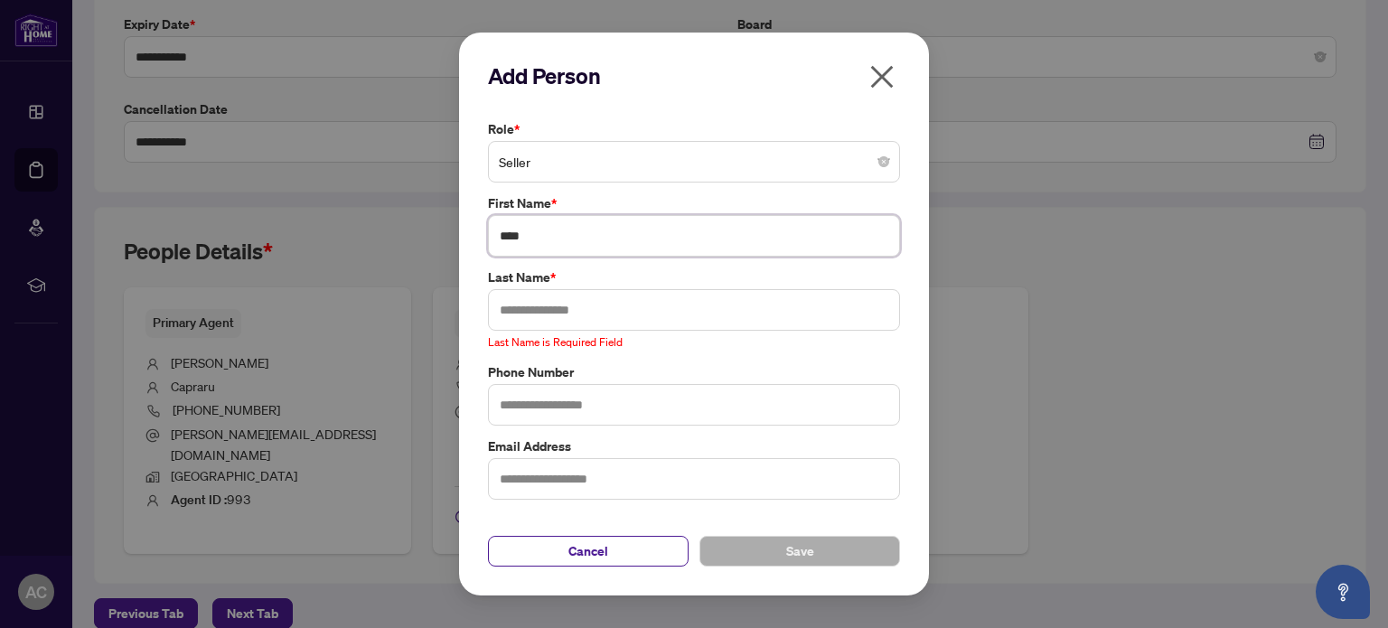
click at [559, 252] on input "****" at bounding box center [694, 236] width 412 height 42
type input "**********"
click at [533, 322] on input "text" at bounding box center [694, 310] width 412 height 42
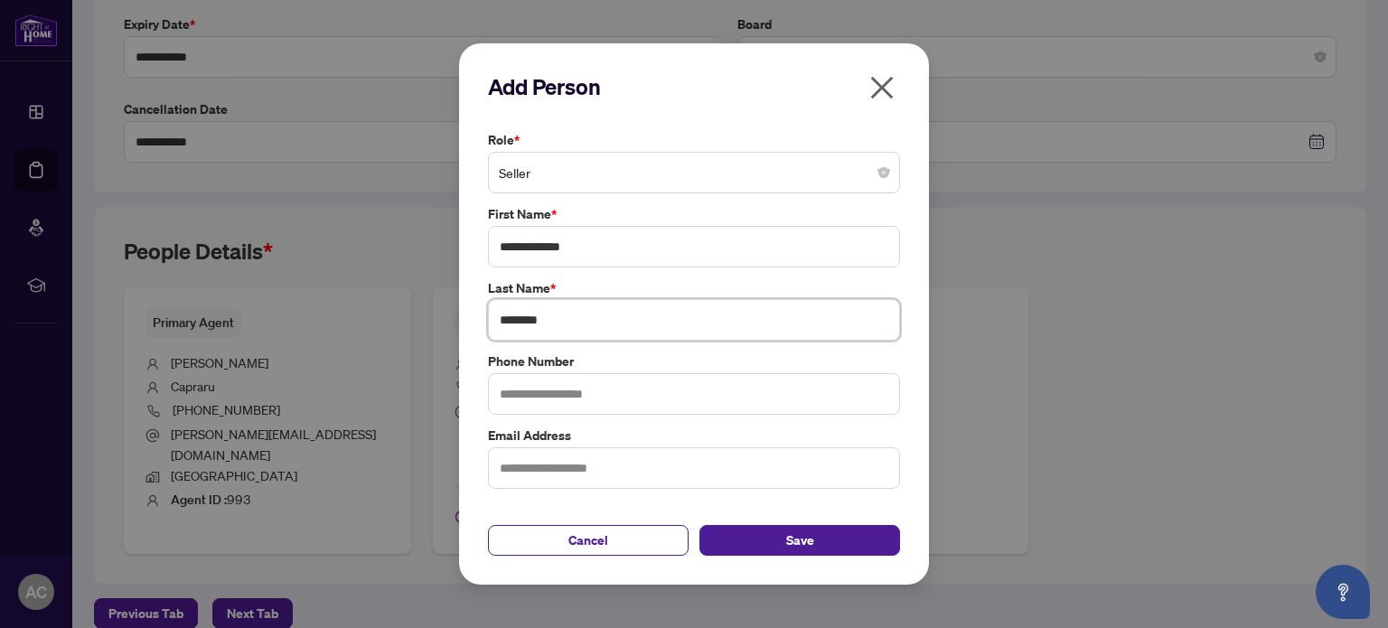
type input "********"
click at [542, 390] on input "text" at bounding box center [694, 394] width 412 height 42
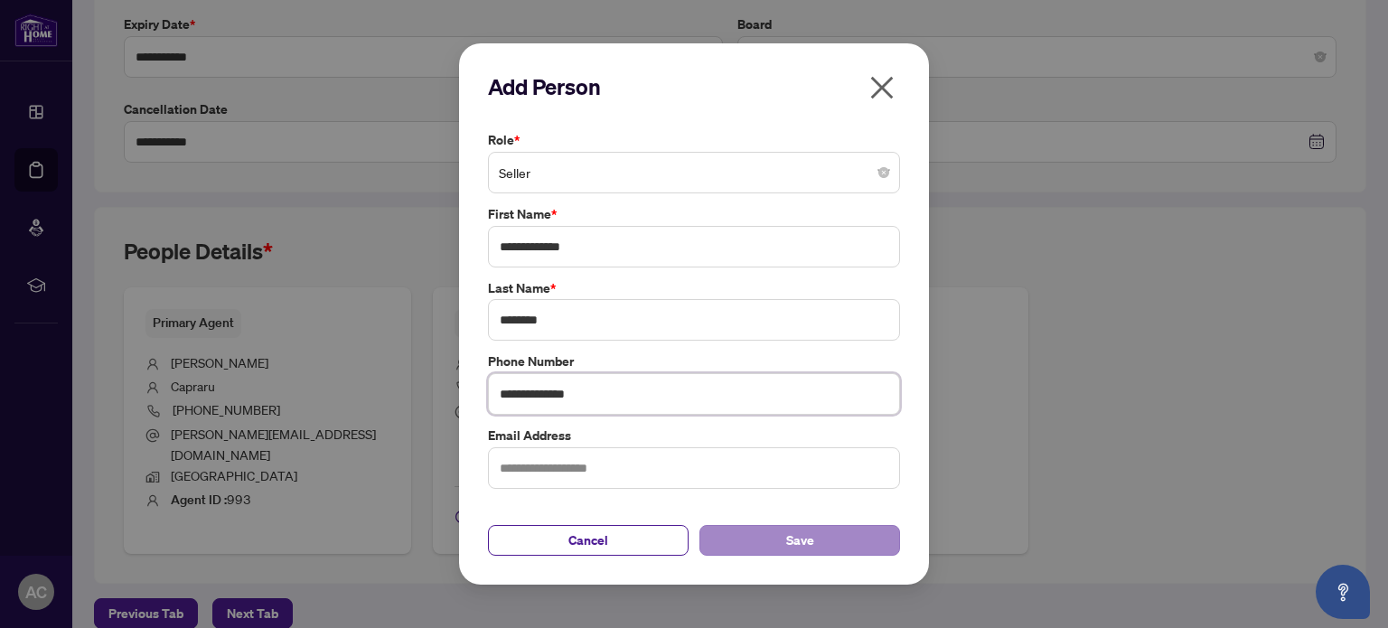
type input "**********"
click at [812, 536] on span "Save" at bounding box center [800, 540] width 28 height 29
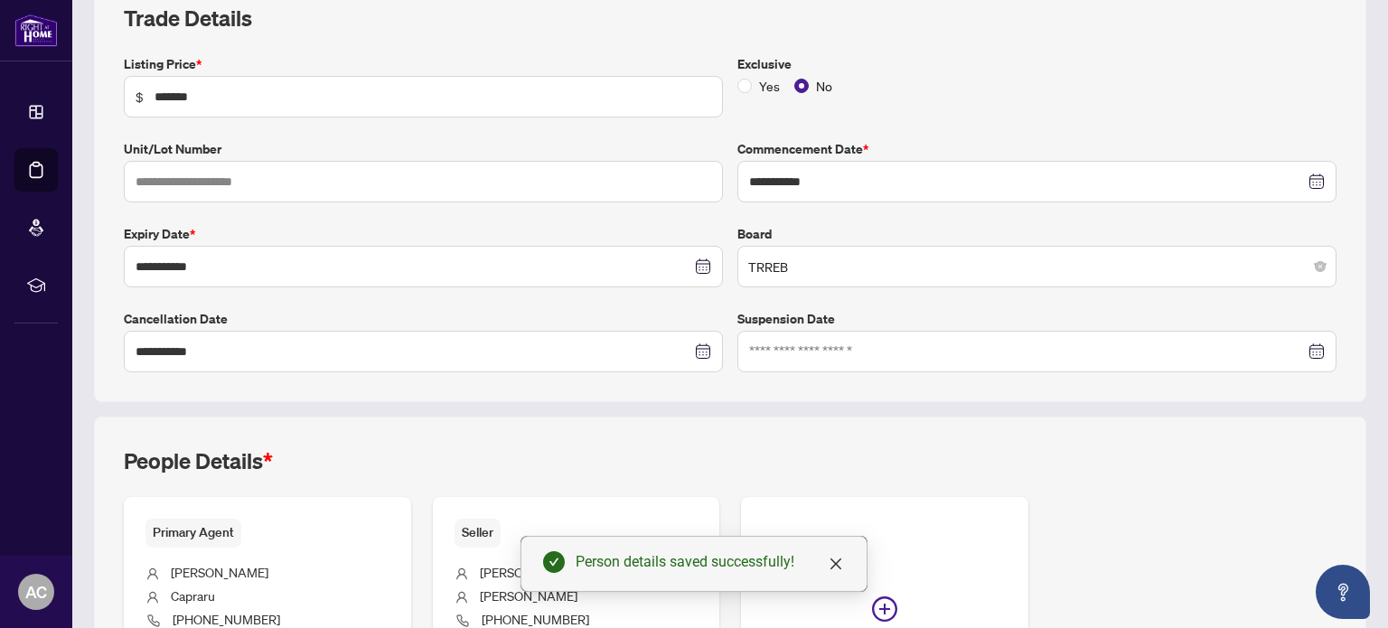
scroll to position [32, 0]
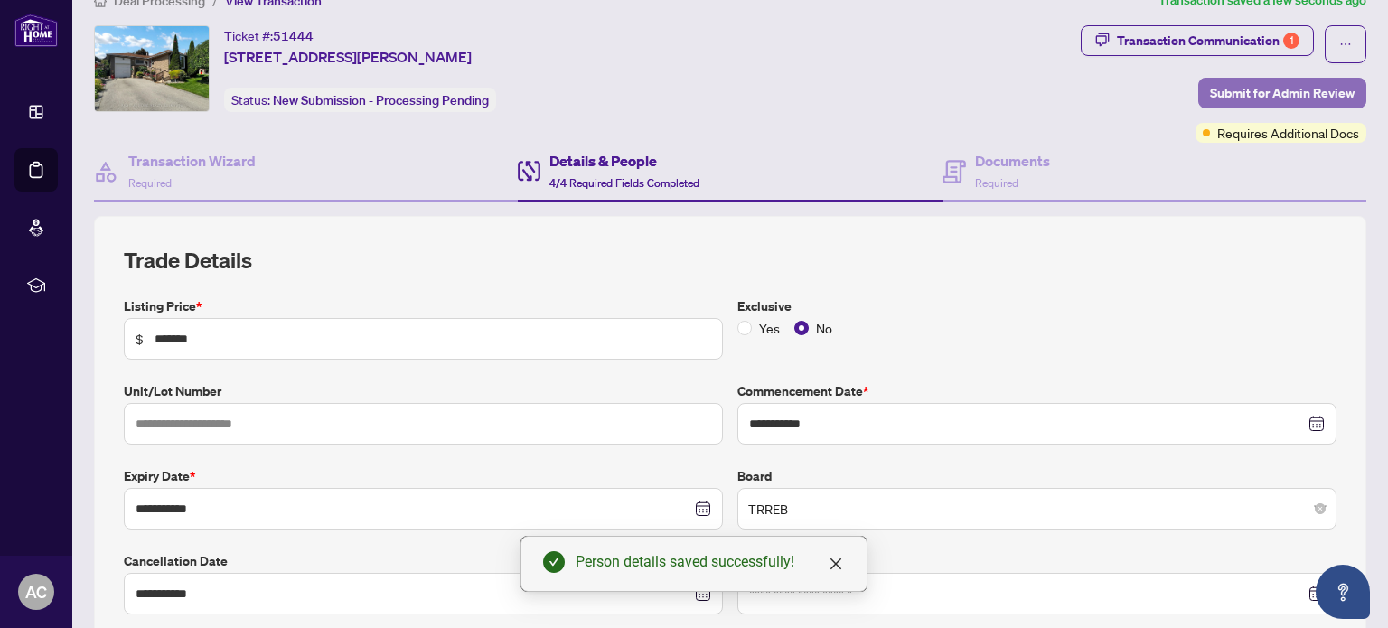
click at [1300, 96] on span "Submit for Admin Review" at bounding box center [1282, 93] width 145 height 29
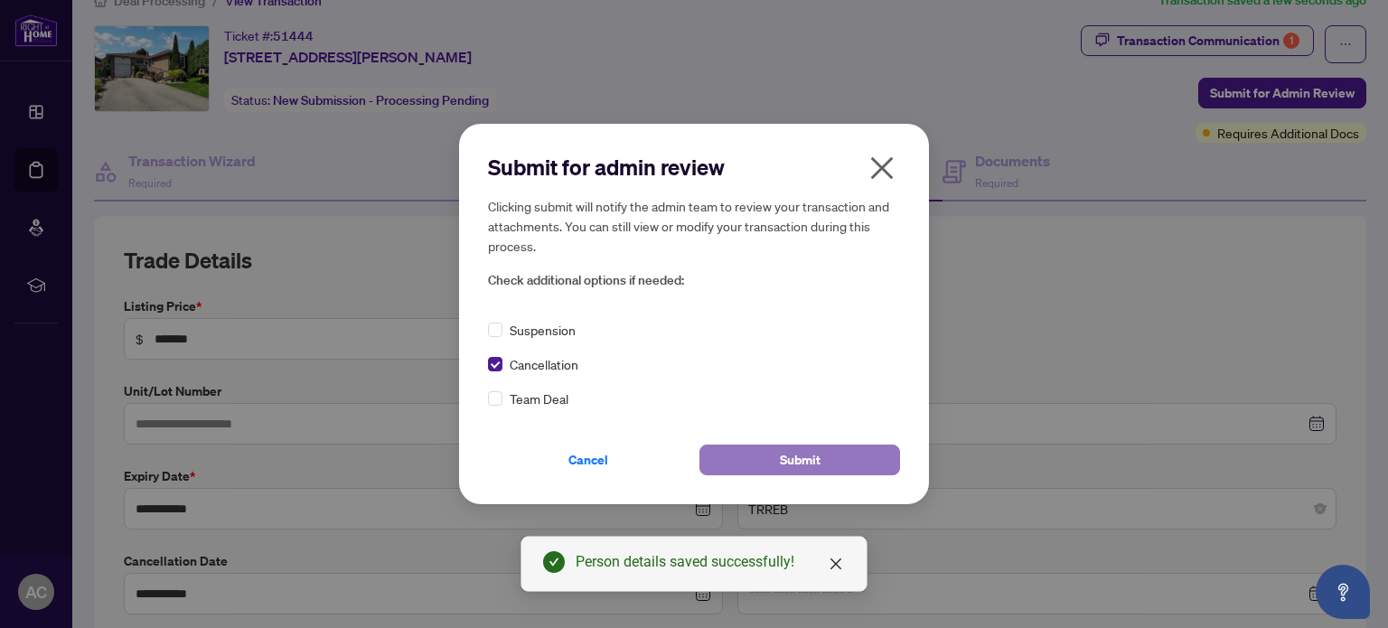
click at [800, 460] on span "Submit" at bounding box center [800, 460] width 41 height 29
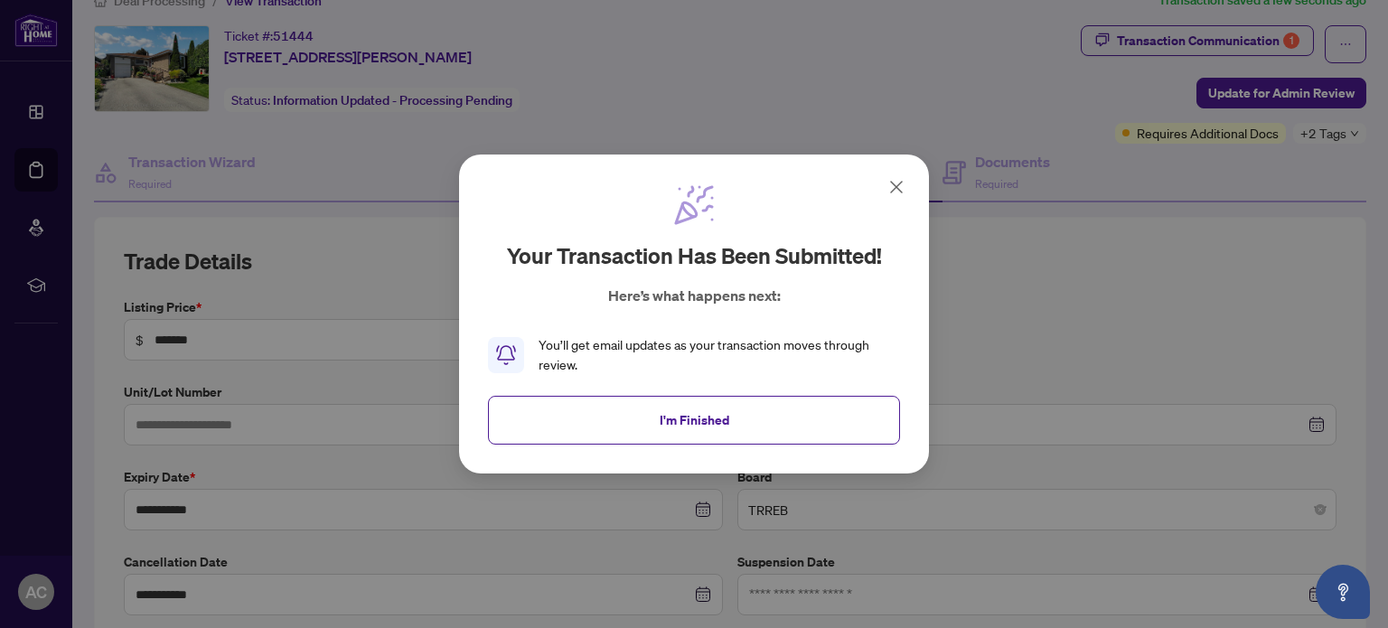
click at [894, 186] on icon at bounding box center [897, 187] width 22 height 22
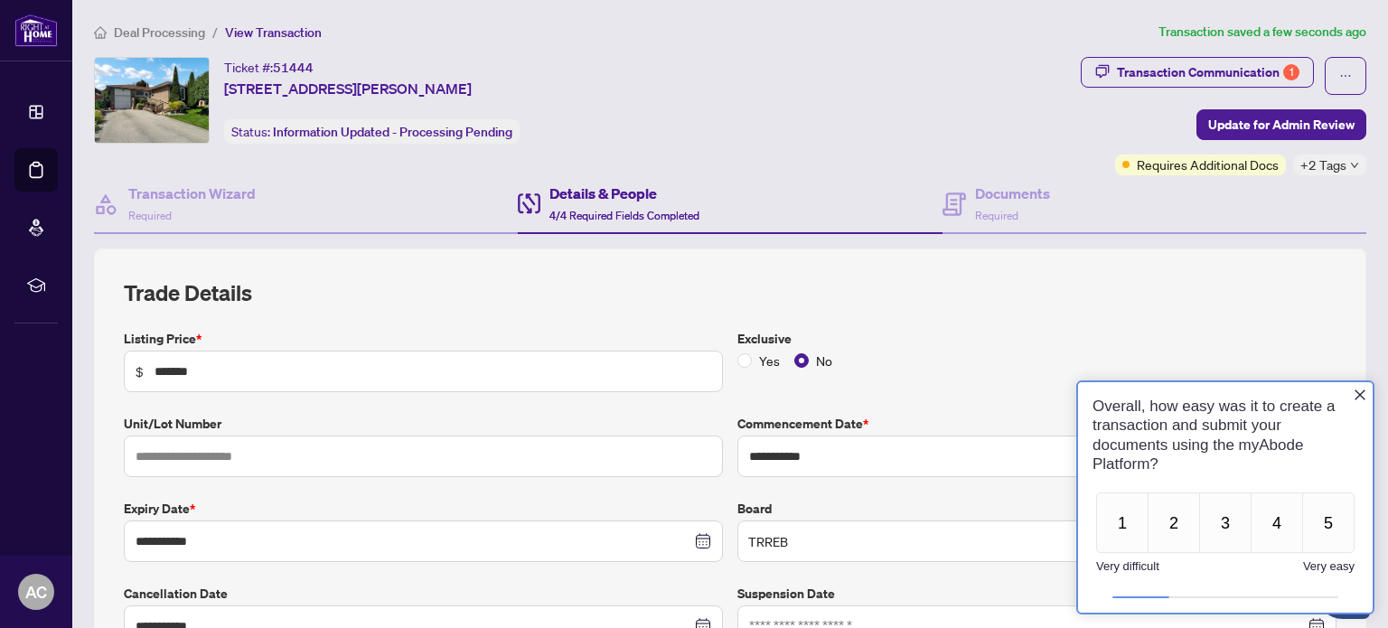
scroll to position [0, 0]
